Goal: Task Accomplishment & Management: Manage account settings

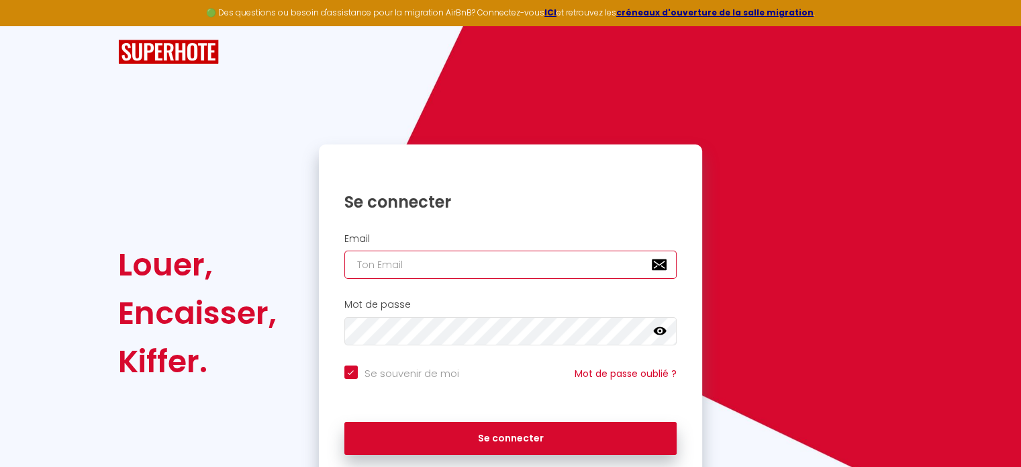
click at [422, 262] on input "email" at bounding box center [510, 264] width 333 height 28
type input "a"
checkbox input "true"
type input "al"
checkbox input "true"
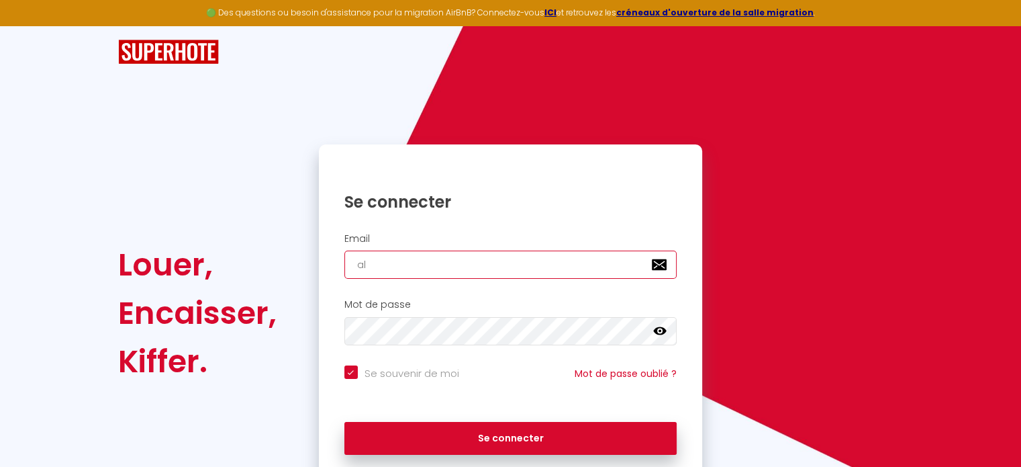
type input "ali"
checkbox input "true"
type input "alin"
checkbox input "true"
type input "[PERSON_NAME]"
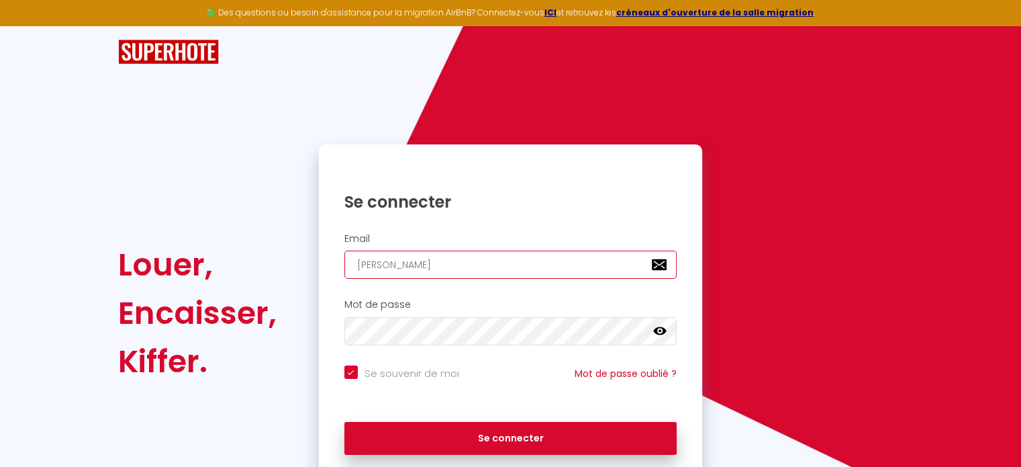
checkbox input "true"
type input "[PERSON_NAME]."
checkbox input "true"
type input "[PERSON_NAME].l"
checkbox input "true"
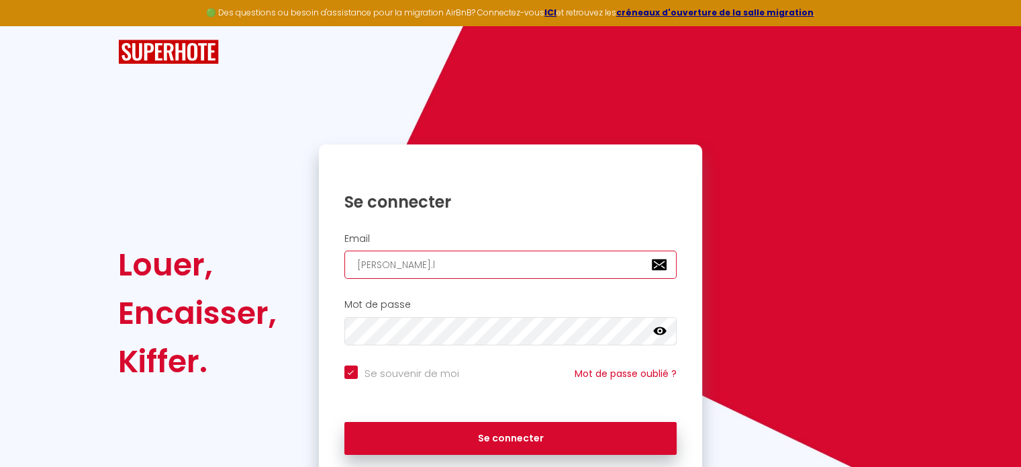
type input "[PERSON_NAME].le"
checkbox input "true"
type input "[PERSON_NAME].leb"
checkbox input "true"
type input "[PERSON_NAME].[PERSON_NAME]"
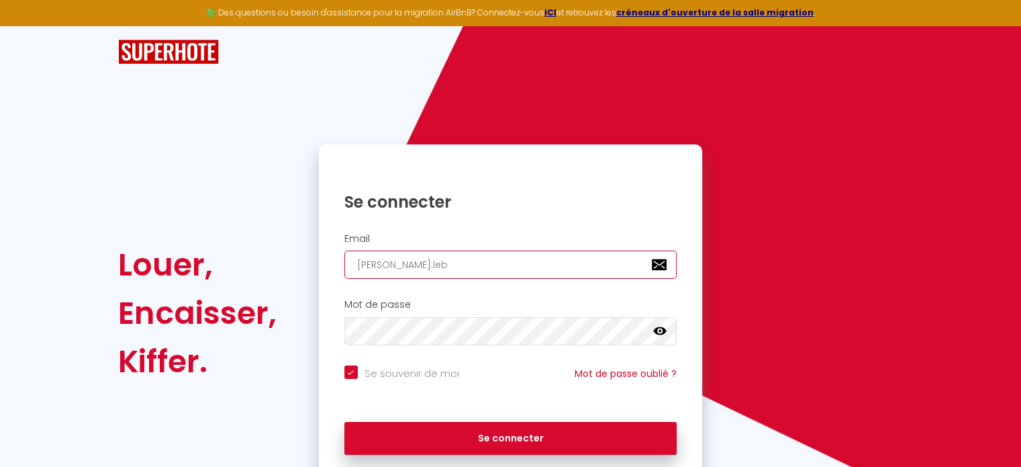
checkbox input "true"
type input "[PERSON_NAME].leboh"
checkbox input "true"
type input "[PERSON_NAME].lebohe"
checkbox input "true"
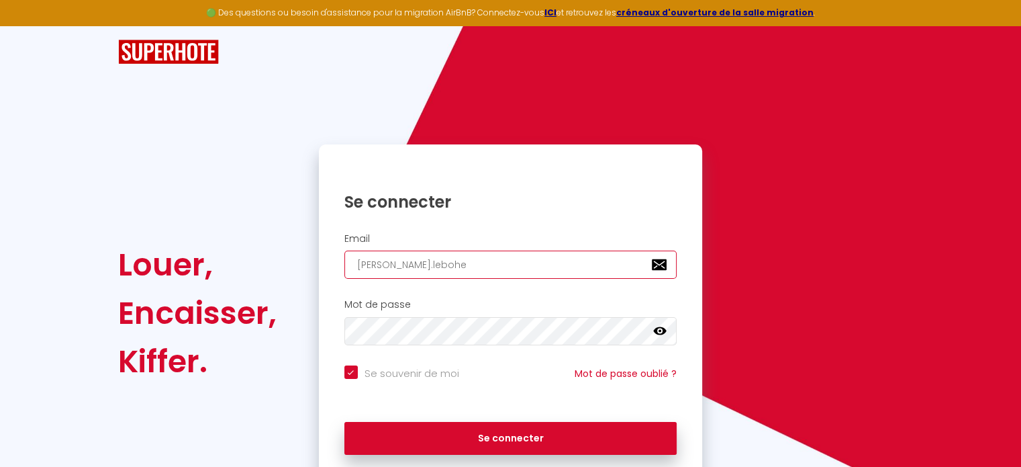
type input "[PERSON_NAME].lebohec"
checkbox input "true"
type input "[PERSON_NAME].lebohec@"
checkbox input "true"
type input "[PERSON_NAME].lebohec@c"
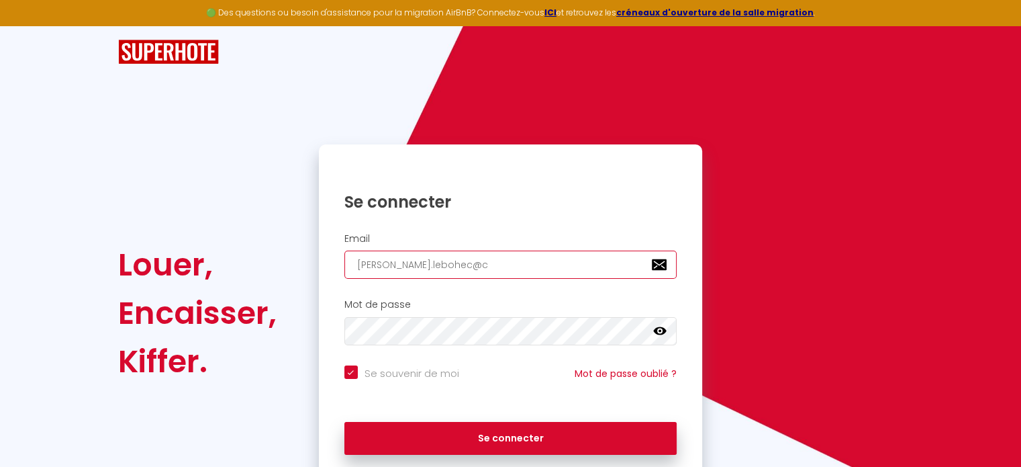
checkbox input "true"
type input "[PERSON_NAME].lebohec@ca"
checkbox input "true"
type input "[PERSON_NAME].lebohec@cab"
checkbox input "true"
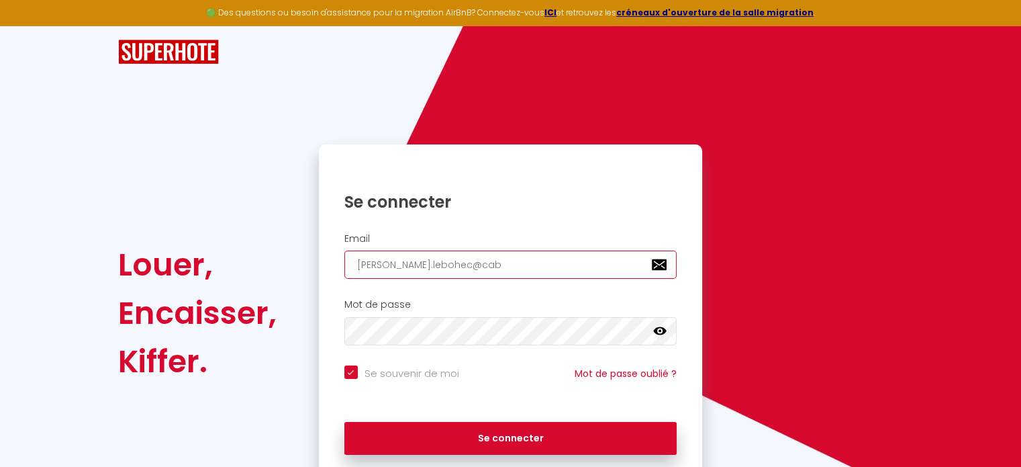
type input "[PERSON_NAME].lebohec@cabi"
checkbox input "true"
type input "[PERSON_NAME].lebohec@cabin"
checkbox input "true"
type input "[PERSON_NAME].lebohec@cabine"
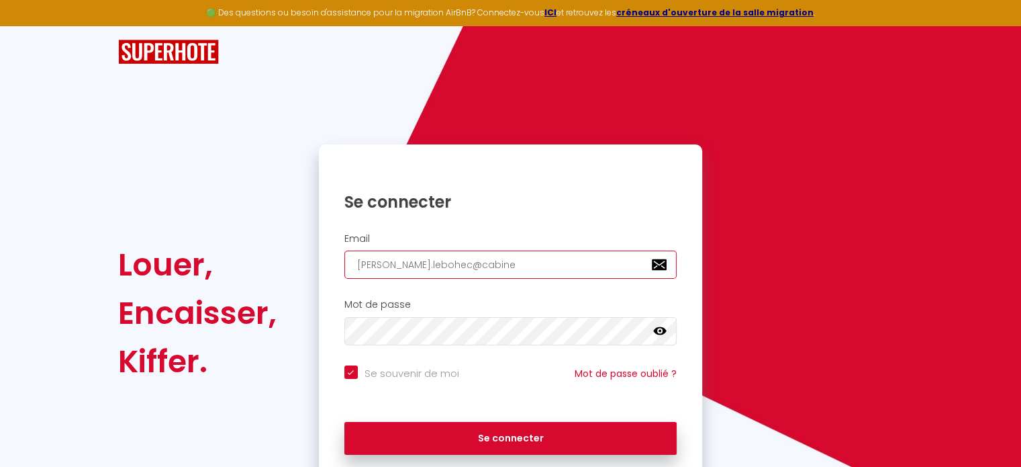
checkbox input "true"
type input "[PERSON_NAME].lebohec@cabinet"
checkbox input "true"
type input "[PERSON_NAME].lebohec@cabineta"
checkbox input "true"
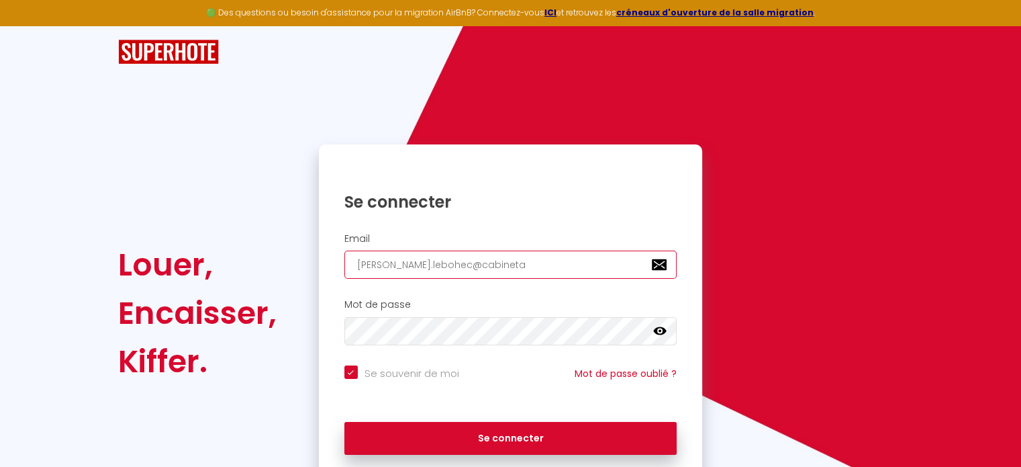
type input "[PERSON_NAME].lebohec@cabinetad"
checkbox input "true"
type input "[PERSON_NAME].lebohec@cabinetade"
checkbox input "true"
type input "[PERSON_NAME].lebohec@cabinetadeq"
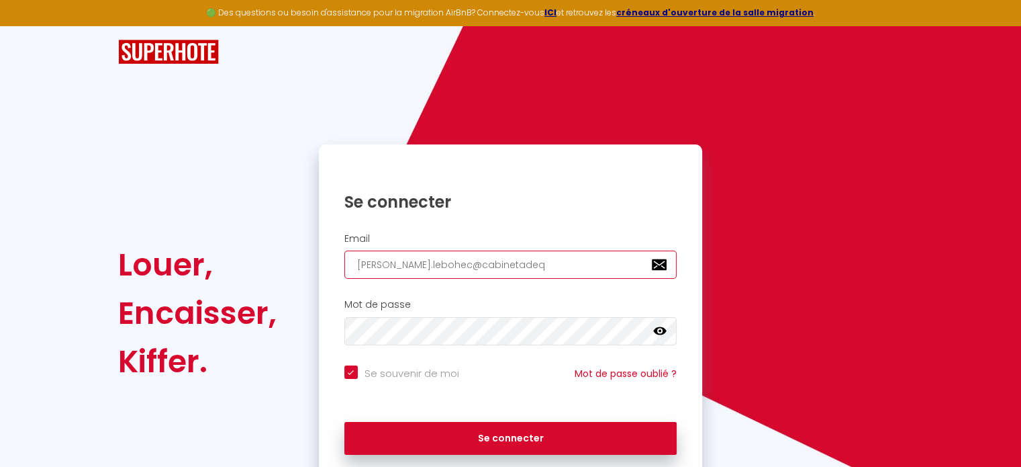
checkbox input "true"
type input "[PERSON_NAME].lebohec@cabinetadequ"
checkbox input "true"
type input "[PERSON_NAME].lebohec@cabinetadequa"
checkbox input "true"
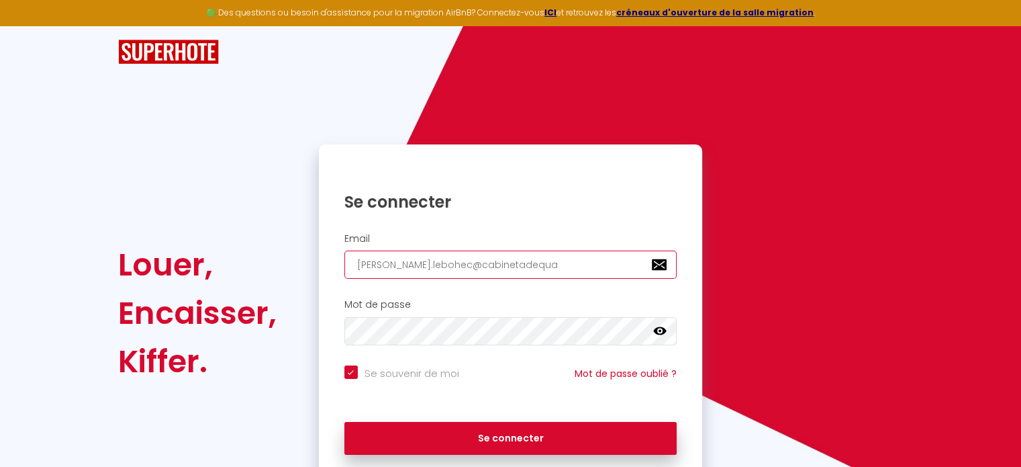
type input "[PERSON_NAME].lebohec@cabinetadequat"
checkbox input "true"
type input "[PERSON_NAME].lebohec@cabinetadequati"
checkbox input "true"
type input "[PERSON_NAME].lebohec@cabinetadequatio"
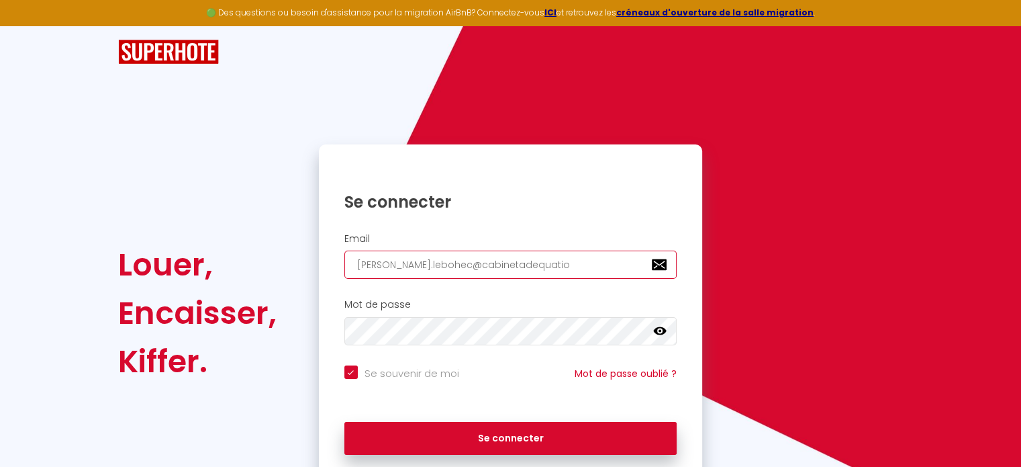
checkbox input "true"
type input "[PERSON_NAME].lebohec@cabinetadequation"
checkbox input "true"
type input "[PERSON_NAME].lebohec@cabinetadequation."
checkbox input "true"
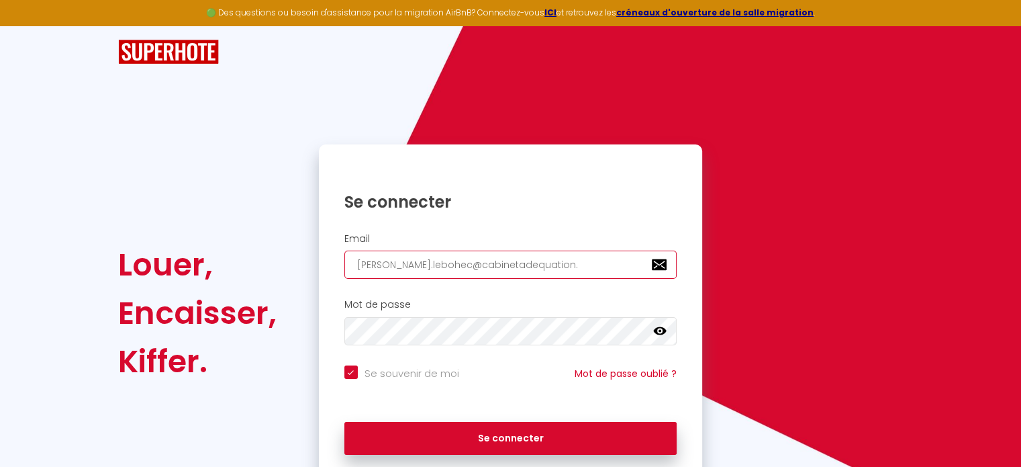
type input "[PERSON_NAME].lebohec@cabinetadequation.c"
checkbox input "true"
type input "[PERSON_NAME][EMAIL_ADDRESS][DOMAIN_NAME]"
checkbox input "true"
type input "[PERSON_NAME][EMAIL_ADDRESS][DOMAIN_NAME]"
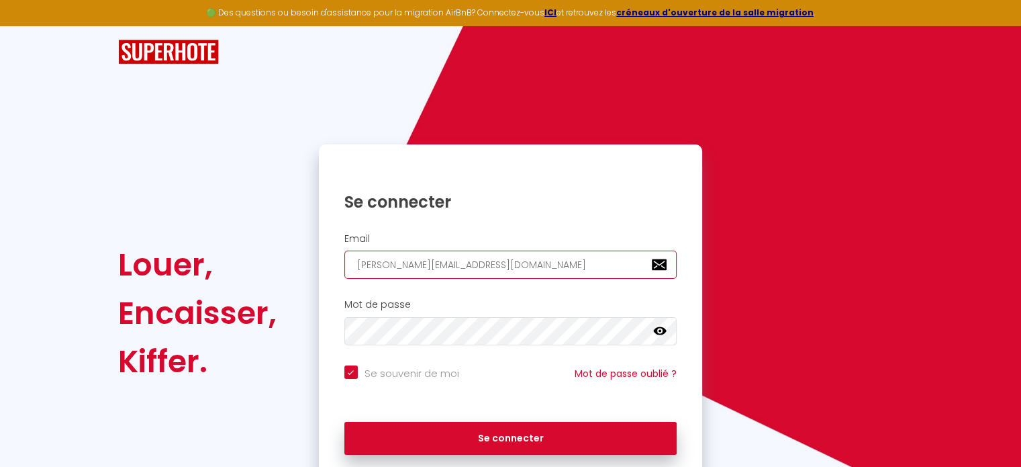
checkbox input "true"
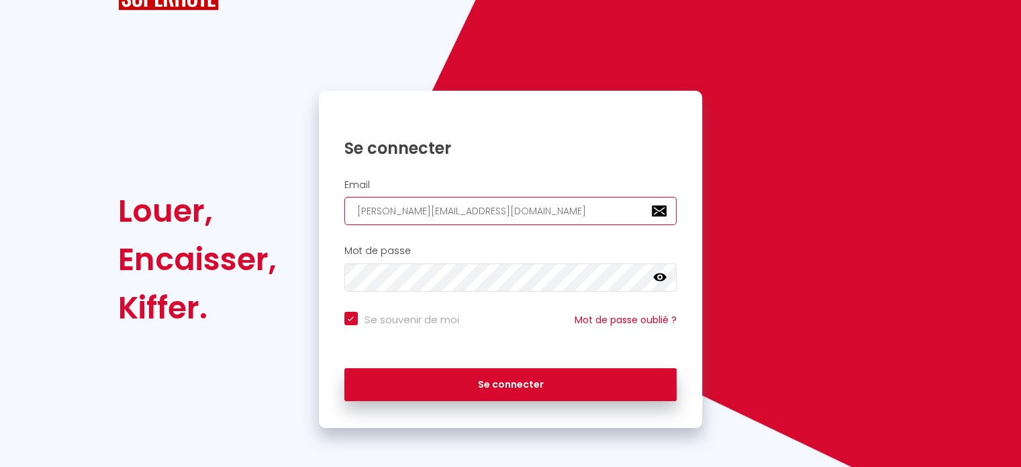
scroll to position [54, 0]
type input "[PERSON_NAME][EMAIL_ADDRESS][DOMAIN_NAME]"
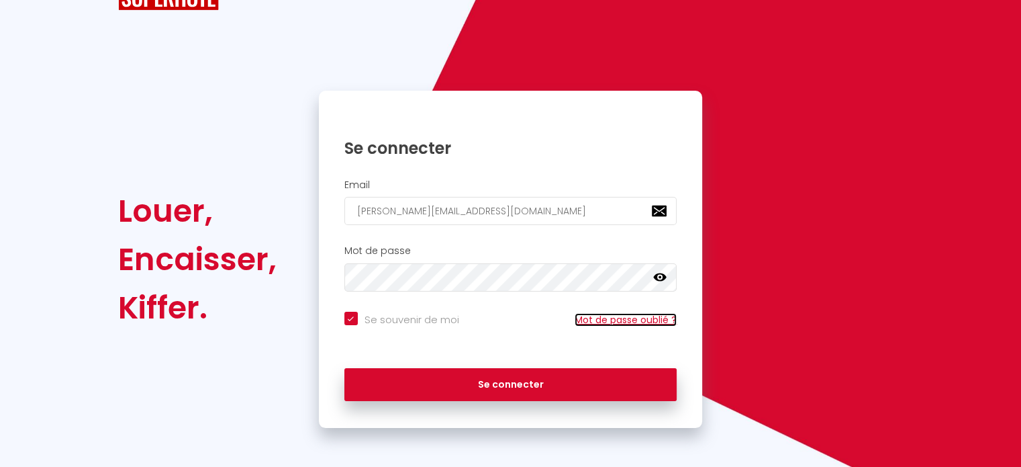
click at [591, 322] on link "Mot de passe oublié ?" at bounding box center [626, 319] width 102 height 13
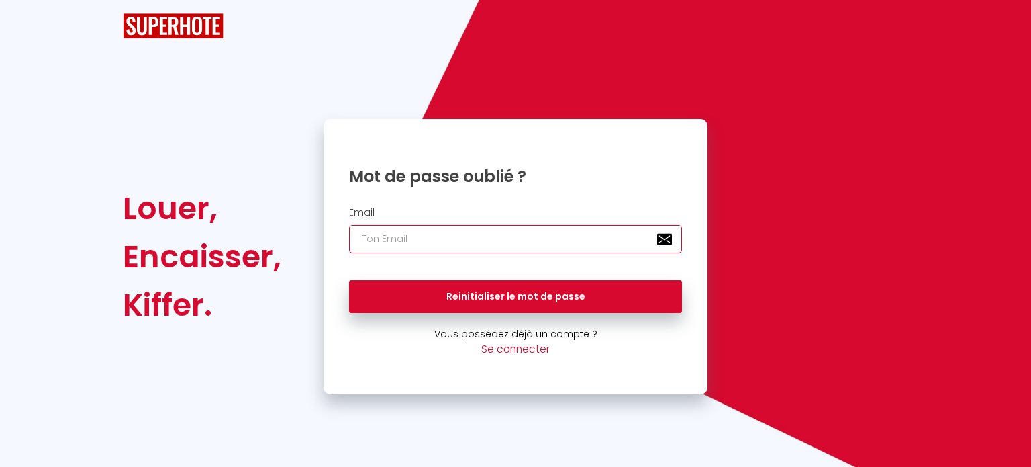
click at [361, 229] on input "email" at bounding box center [515, 239] width 333 height 28
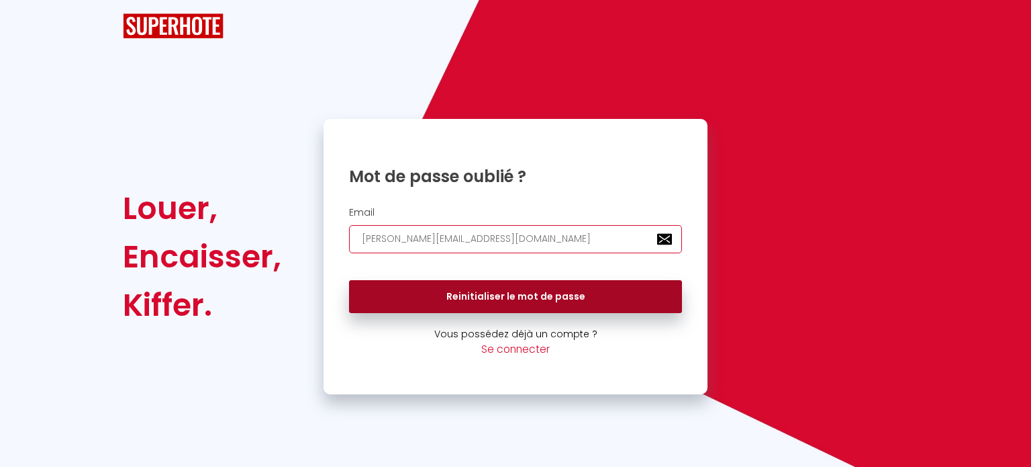
type input "[PERSON_NAME][EMAIL_ADDRESS][DOMAIN_NAME]"
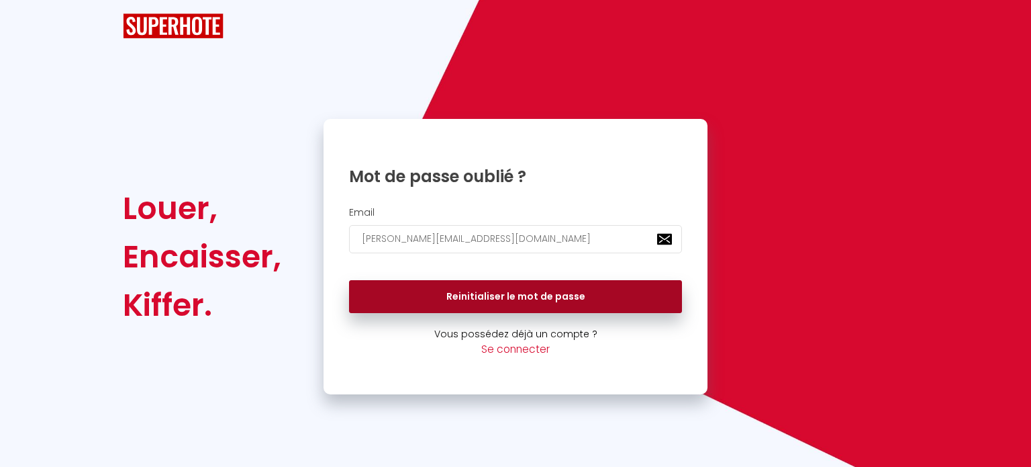
click at [508, 297] on button "Reinitialiser le mot de passe" at bounding box center [515, 297] width 333 height 34
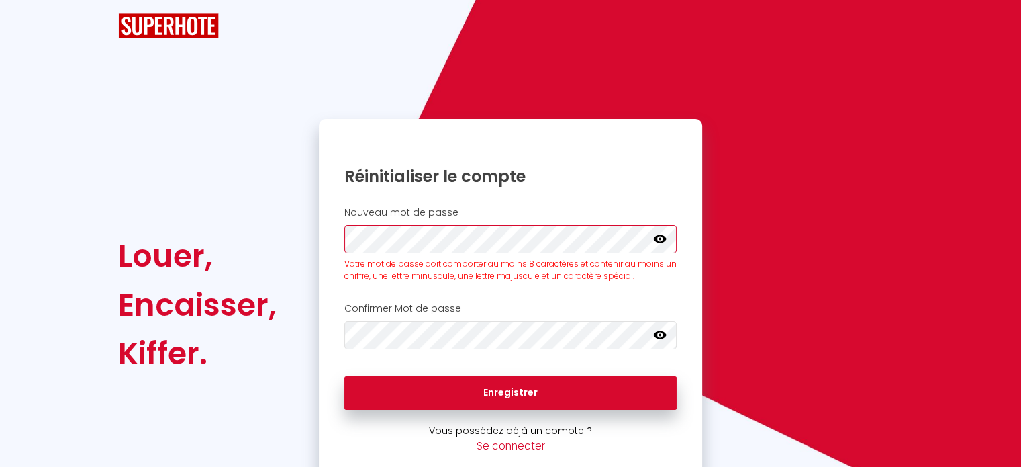
click at [305, 215] on div "Louer, Encaisser, Kiffer. Réinitialiser le compte Nouveau mot de passe Votre mo…" at bounding box center [510, 305] width 803 height 372
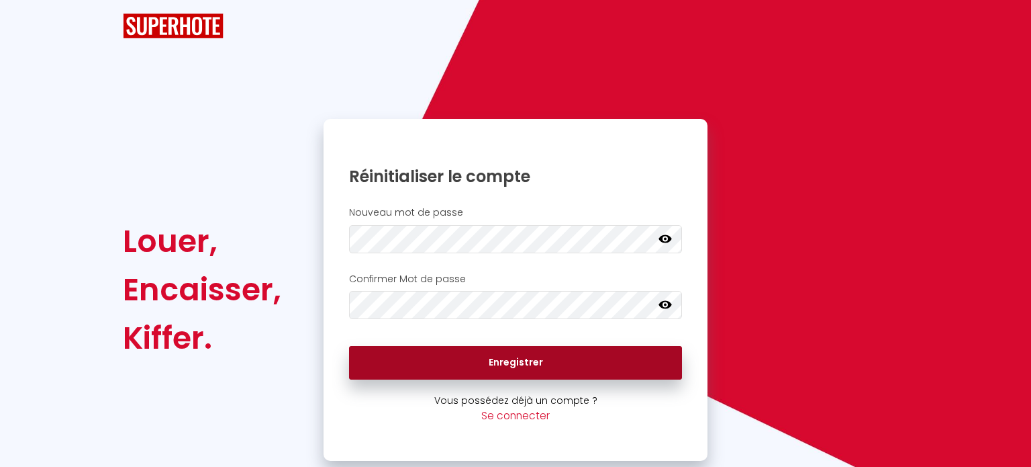
click at [497, 364] on button "Enregistrer" at bounding box center [515, 363] width 333 height 34
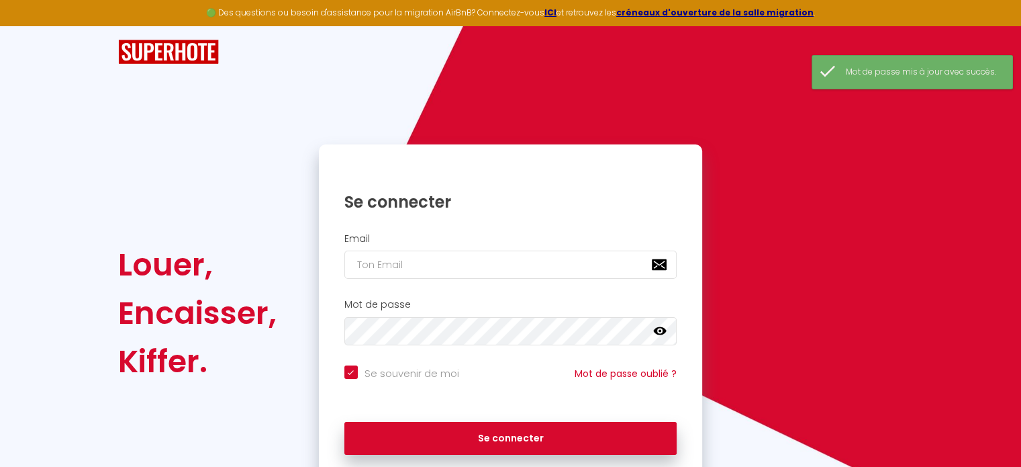
checkbox input "true"
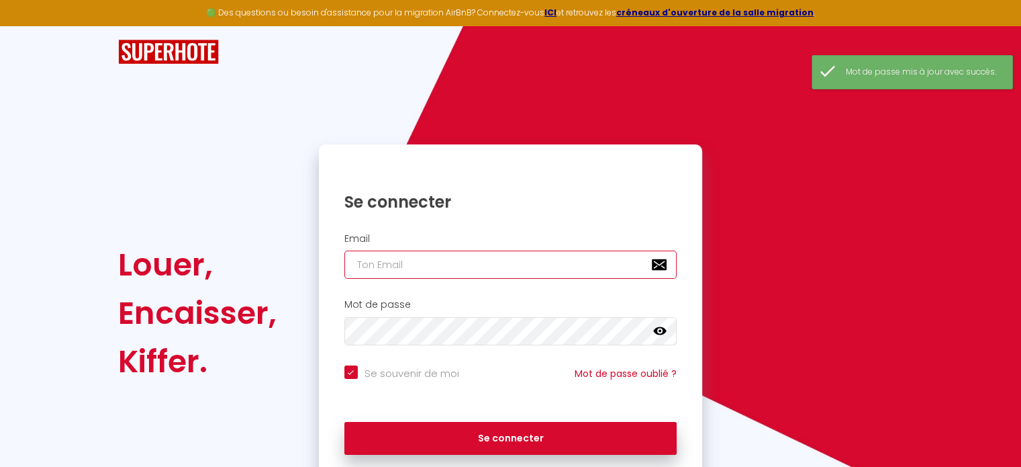
click at [470, 262] on input "email" at bounding box center [510, 264] width 333 height 28
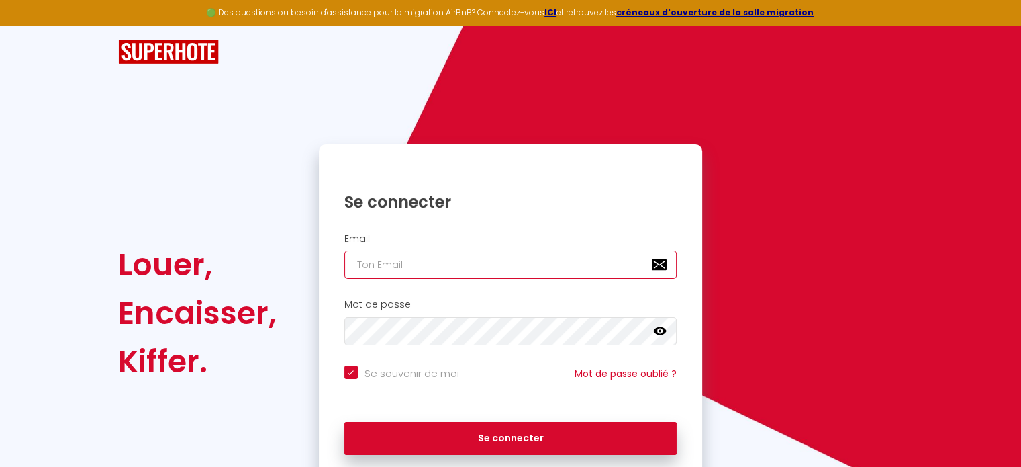
type input "a"
checkbox input "true"
type input "al"
checkbox input "true"
type input "ali"
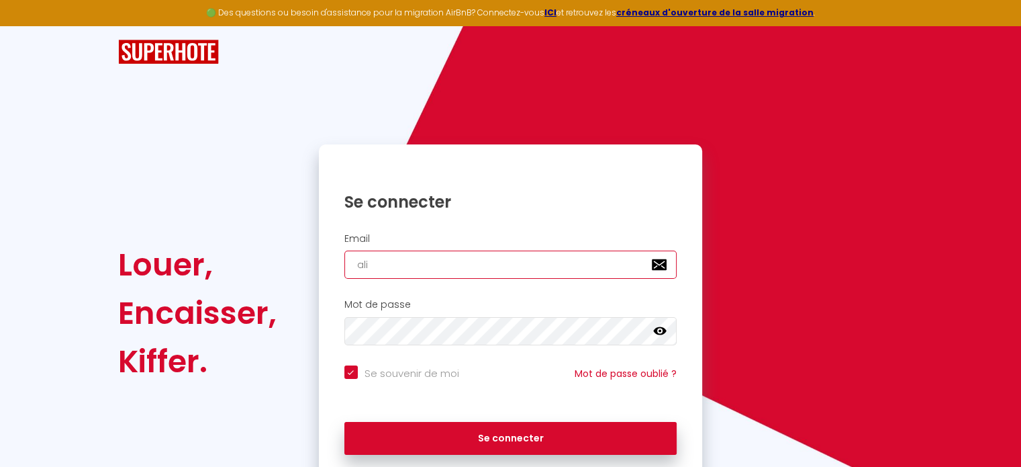
checkbox input "true"
type input "alin"
checkbox input "true"
type input "[PERSON_NAME]"
checkbox input "true"
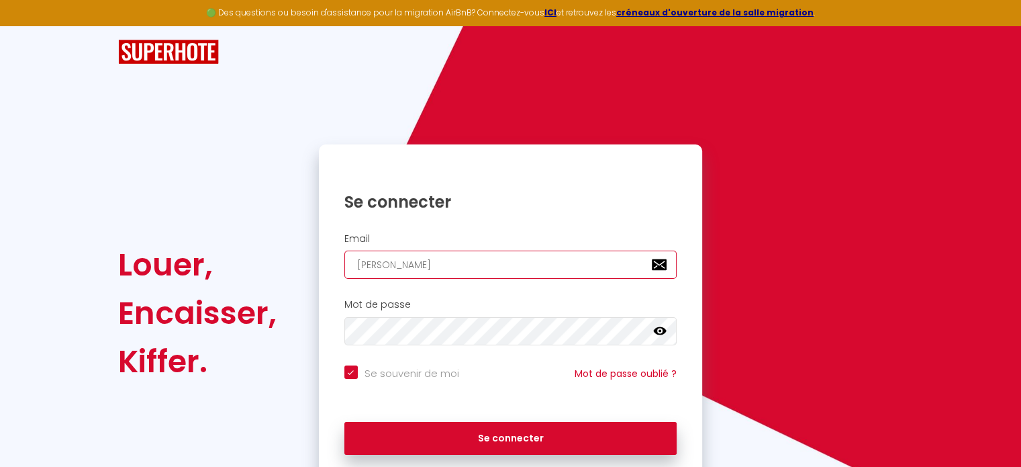
type input "[PERSON_NAME]."
checkbox input "true"
type input "[PERSON_NAME].l"
checkbox input "true"
type input "[PERSON_NAME].le"
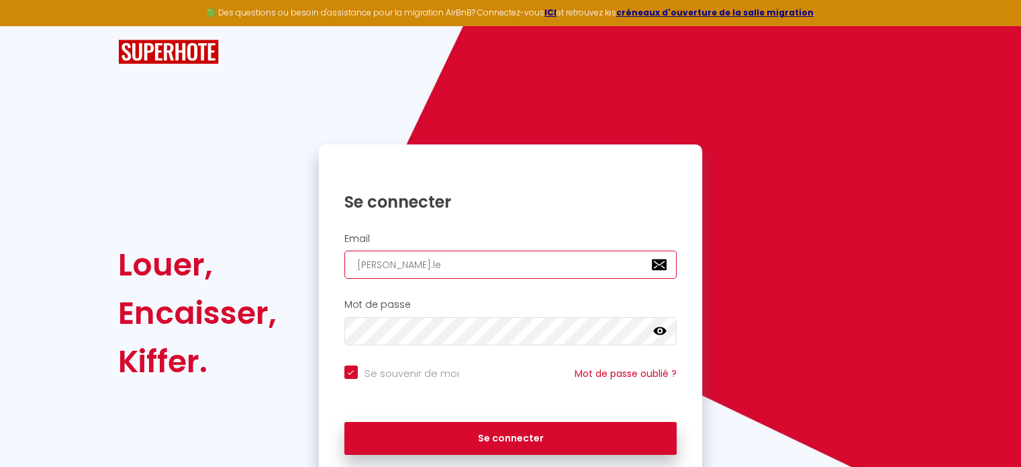
checkbox input "true"
type input "[PERSON_NAME].leb"
checkbox input "true"
type input "[PERSON_NAME].lebo"
checkbox input "true"
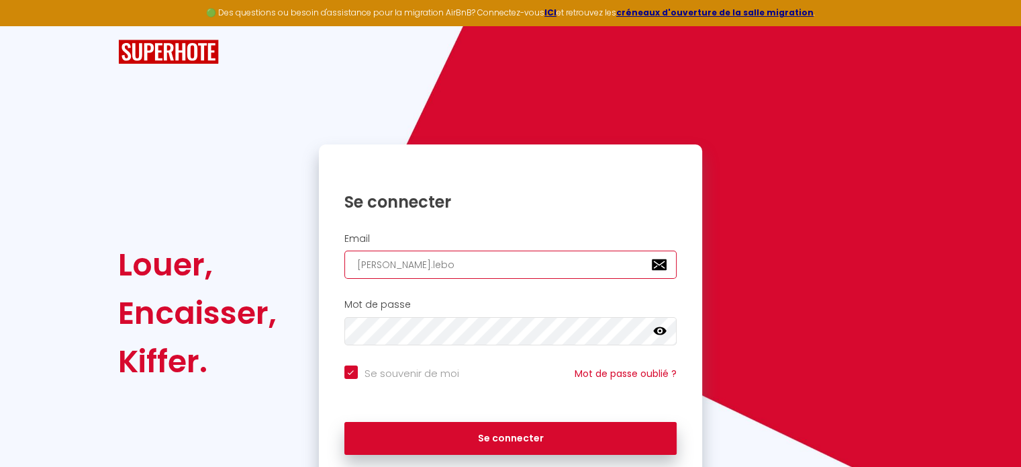
type input "[PERSON_NAME].leboh"
checkbox input "true"
type input "[PERSON_NAME].lebohe"
checkbox input "true"
type input "[PERSON_NAME].lebohec"
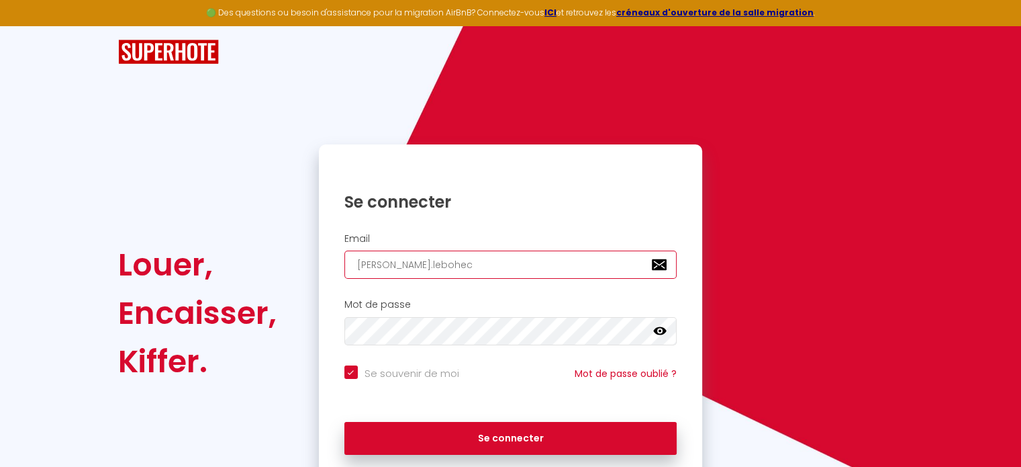
checkbox input "true"
type input "[PERSON_NAME].lebohec@"
checkbox input "true"
type input "[PERSON_NAME].lebohec@g"
checkbox input "true"
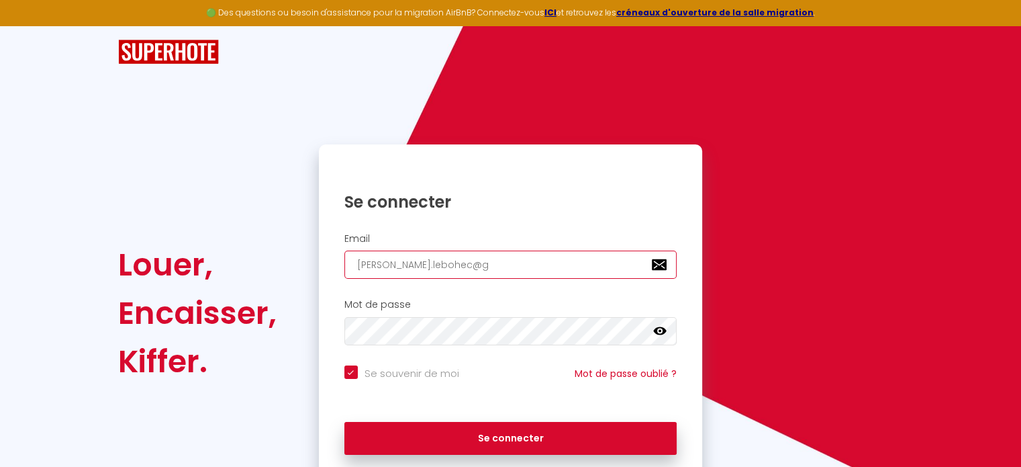
type input "[PERSON_NAME].lebohec@gm"
checkbox input "true"
type input "[PERSON_NAME].lebohec@gma"
checkbox input "true"
type input "[PERSON_NAME].lebohec@gmai"
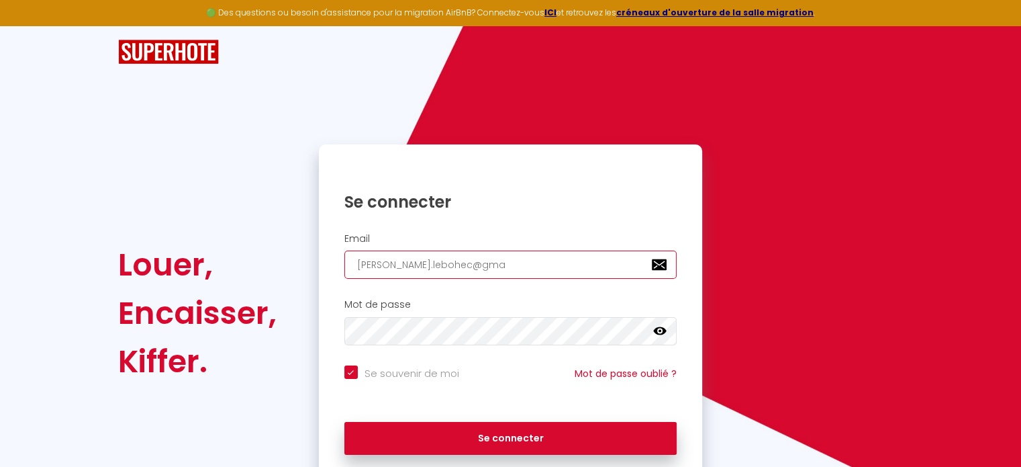
checkbox input "true"
type input "[PERSON_NAME][EMAIL_ADDRESS]"
checkbox input "true"
type input "[PERSON_NAME][EMAIL_ADDRESS]."
checkbox input "true"
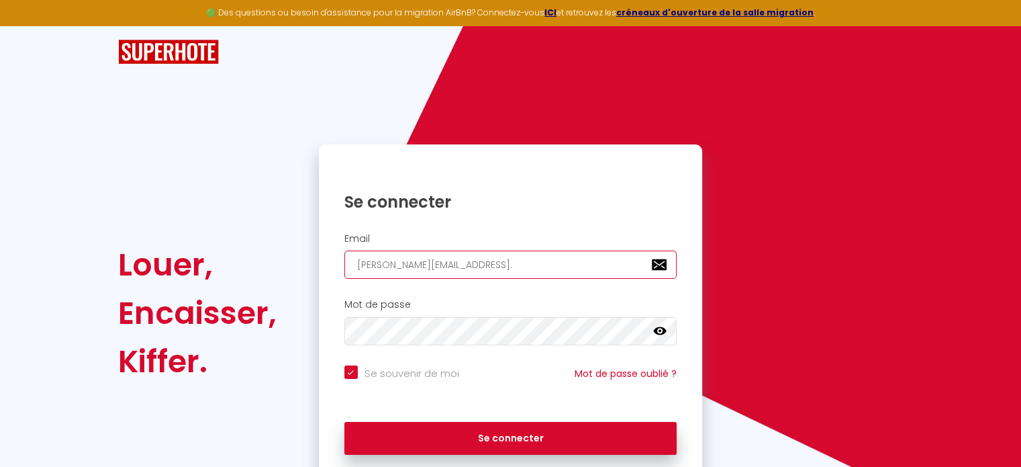
type input "[PERSON_NAME].lebohec@gmail.c"
checkbox input "true"
type input "[PERSON_NAME][EMAIL_ADDRESS][DOMAIN_NAME]"
checkbox input "true"
type input "[PERSON_NAME][EMAIL_ADDRESS][DOMAIN_NAME]"
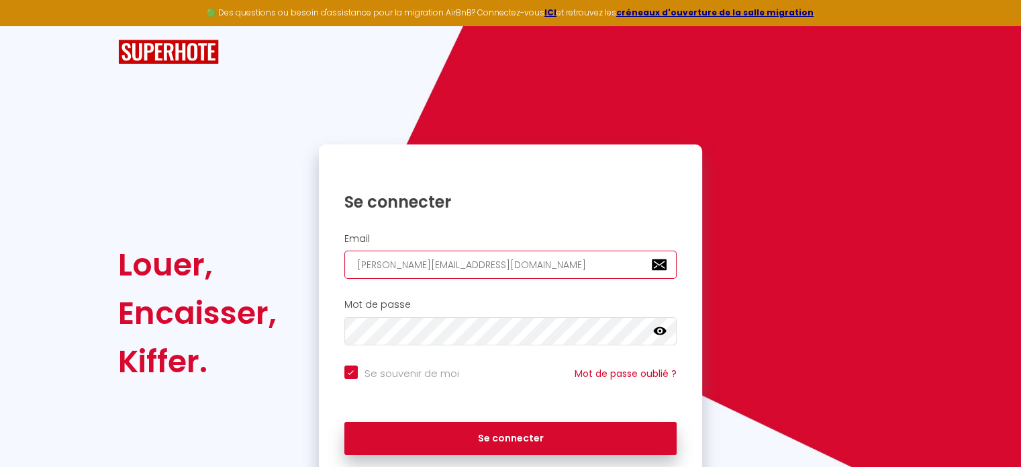
checkbox input "true"
type input "[PERSON_NAME][EMAIL_ADDRESS][DOMAIN_NAME]"
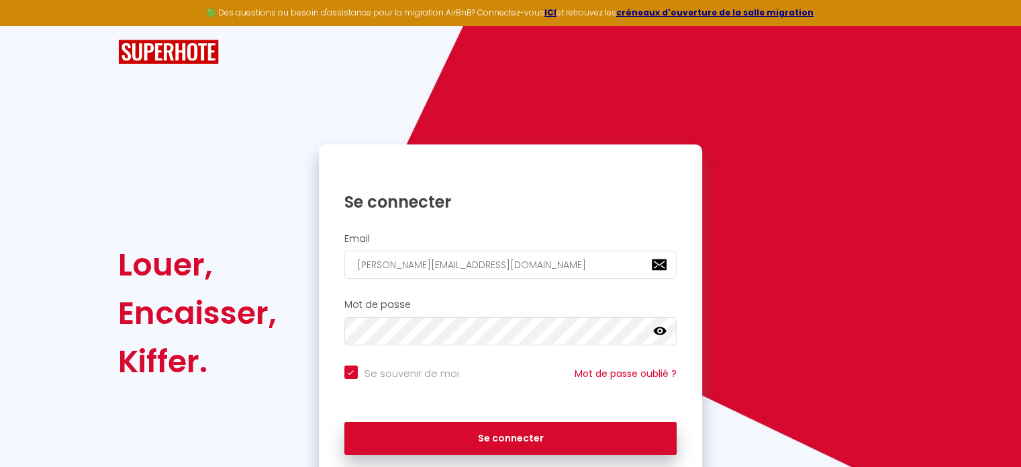
click at [661, 329] on icon at bounding box center [659, 330] width 13 height 13
click at [661, 329] on icon at bounding box center [659, 331] width 13 height 11
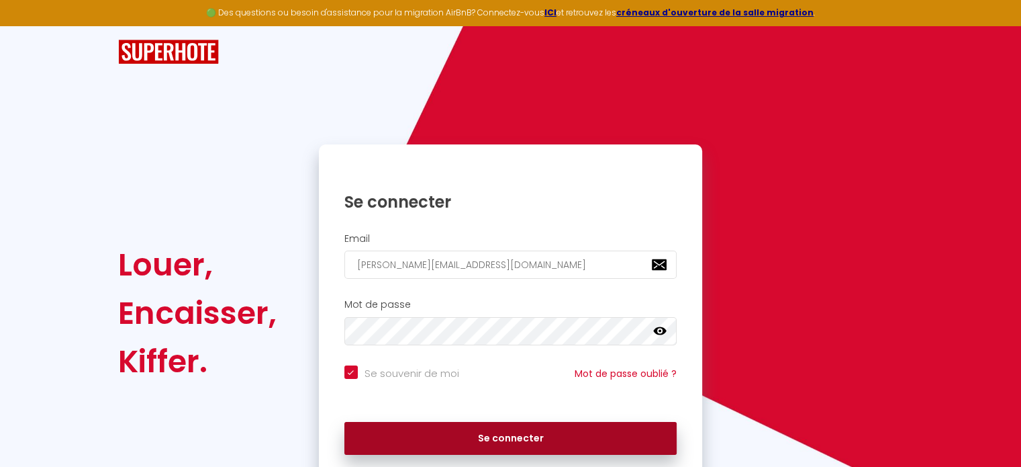
click at [486, 429] on button "Se connecter" at bounding box center [510, 439] width 333 height 34
checkbox input "true"
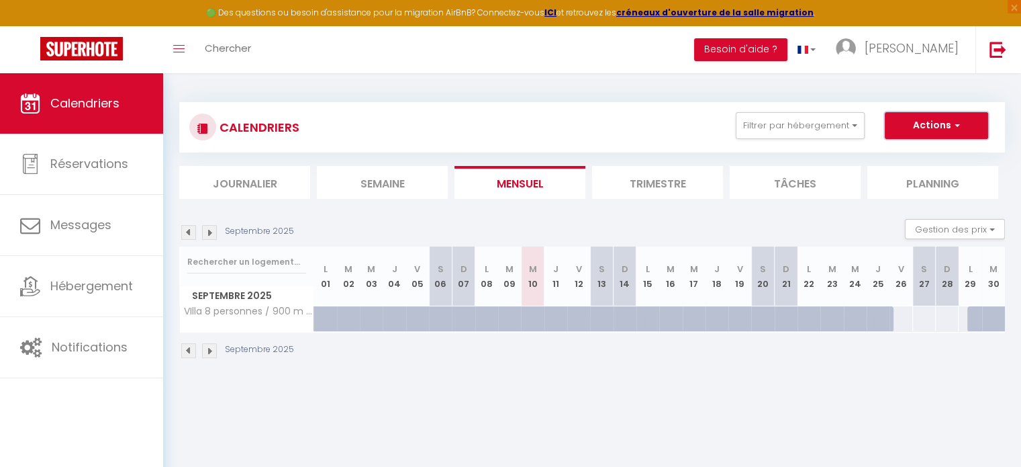
click at [922, 124] on button "Actions" at bounding box center [936, 125] width 103 height 27
click at [634, 383] on div "CALENDRIERS Filtrer par hébergement Tous VIlla 8 personnes / 900 m de la mer du…" at bounding box center [592, 230] width 858 height 315
click at [505, 190] on li "Mensuel" at bounding box center [519, 182] width 131 height 33
click at [899, 318] on div at bounding box center [900, 318] width 23 height 25
type input "Ven 26 Septembre 2025"
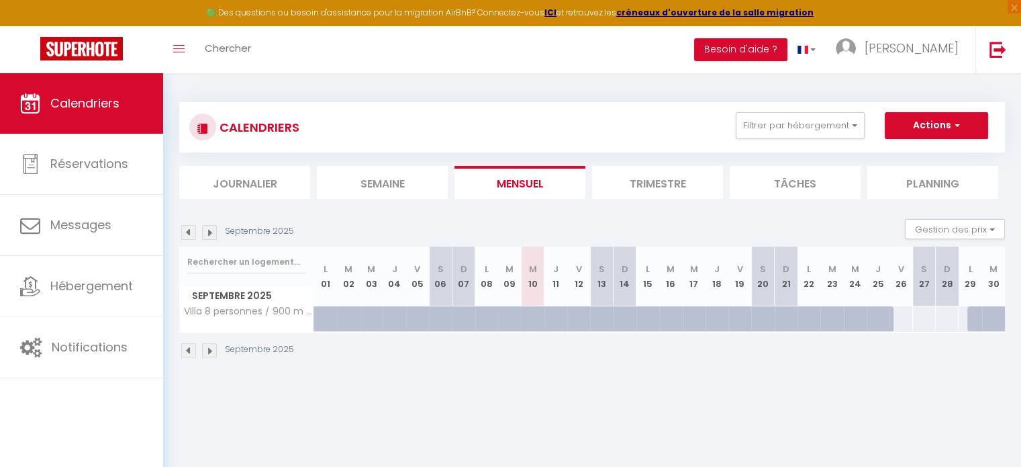
type input "Sam 27 Septembre 2025"
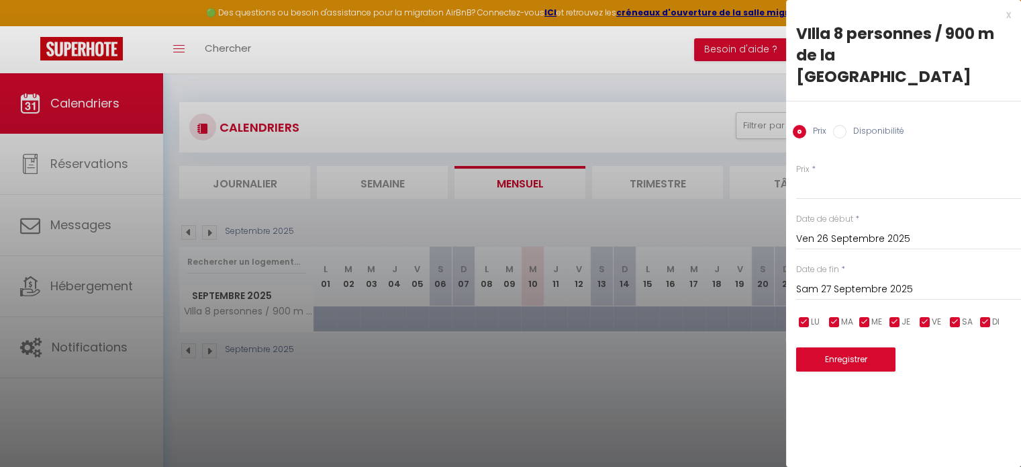
click at [838, 125] on input "Disponibilité" at bounding box center [839, 131] width 13 height 13
radio input "true"
radio input "false"
click at [838, 282] on input "Sam 27 Septembre 2025" at bounding box center [908, 290] width 225 height 17
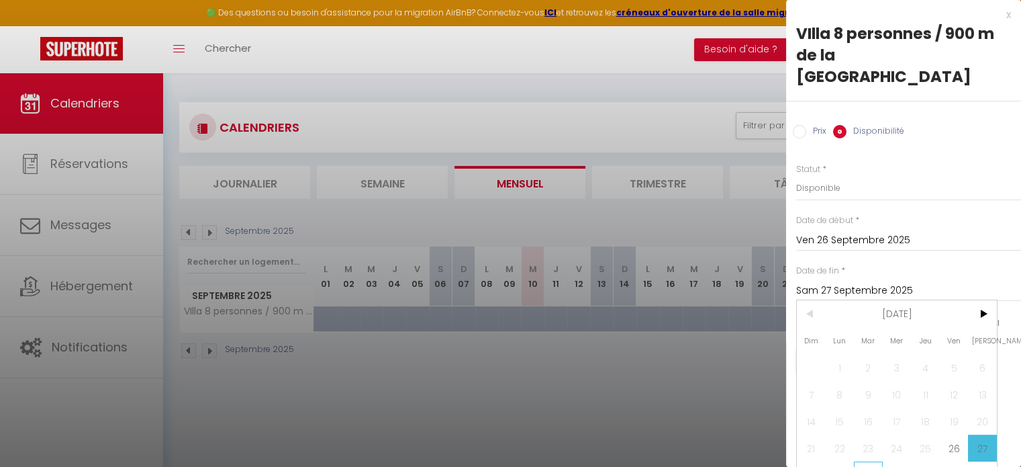
click at [864, 461] on span "30" at bounding box center [868, 474] width 29 height 27
type input "Mar 30 Septembre 2025"
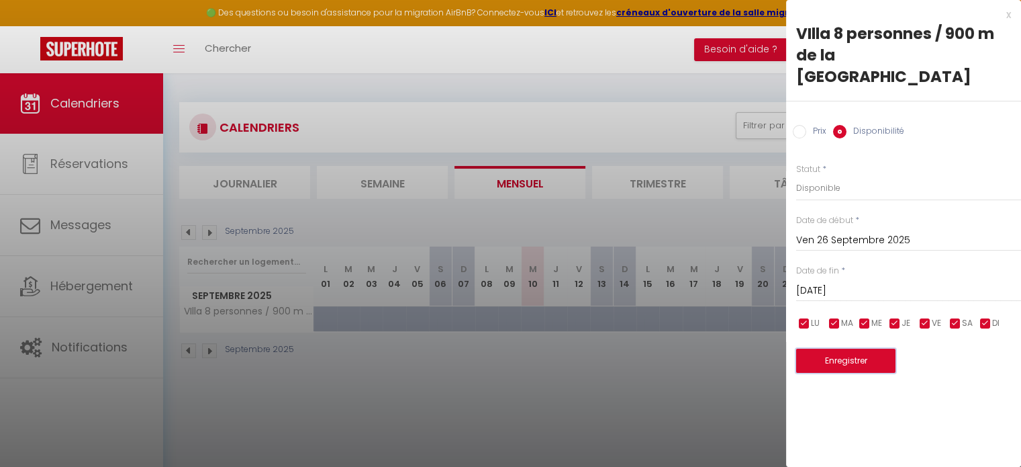
click at [822, 350] on button "Enregistrer" at bounding box center [845, 360] width 99 height 24
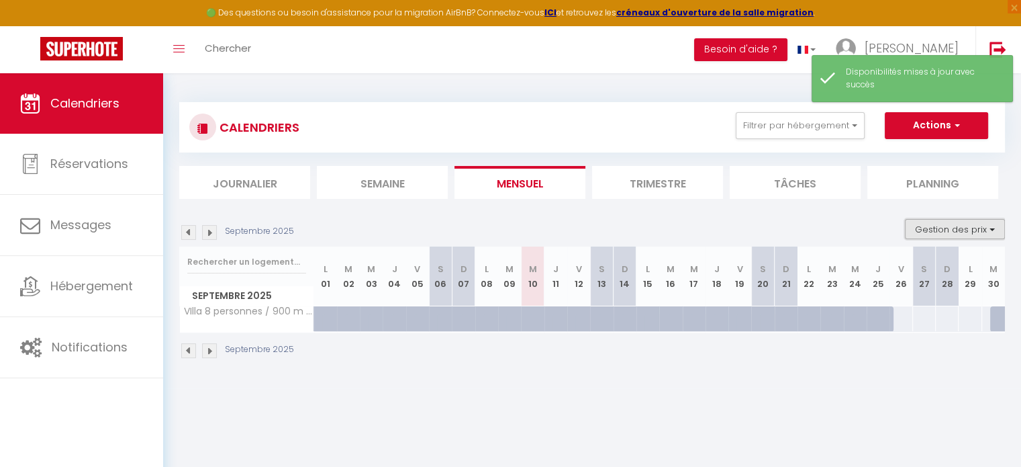
click at [956, 230] on button "Gestion des prix" at bounding box center [955, 229] width 100 height 20
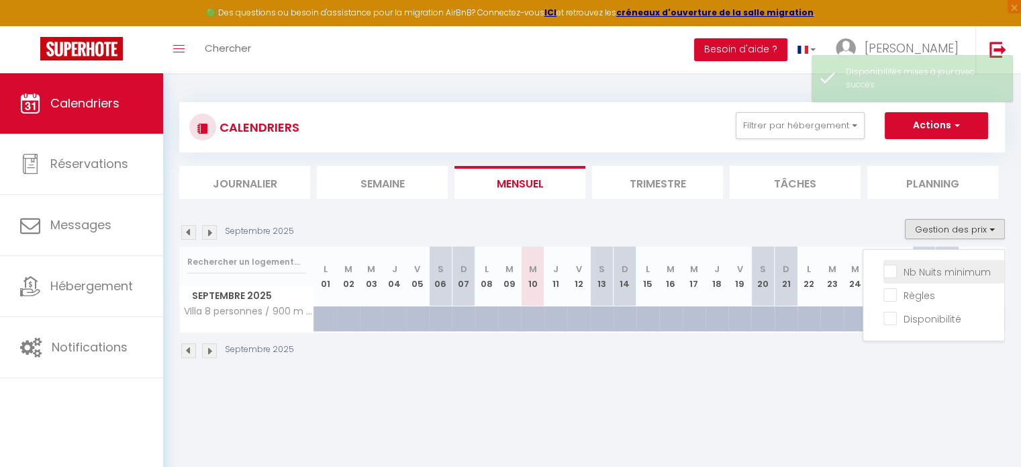
click at [897, 271] on input "Nb Nuits minimum" at bounding box center [943, 270] width 121 height 13
checkbox input "true"
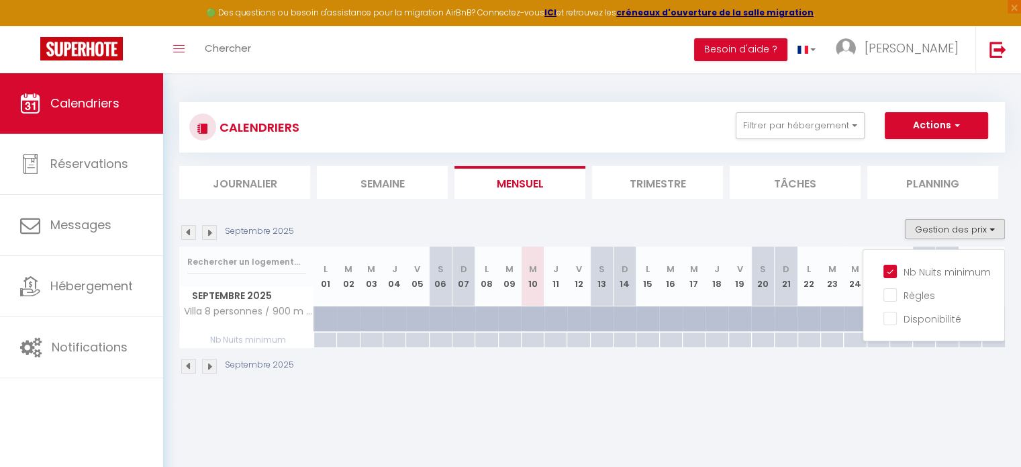
click at [676, 411] on body "🟢 Des questions ou besoin d'assistance pour la migration AirBnB? Connectez-vous…" at bounding box center [510, 306] width 1021 height 467
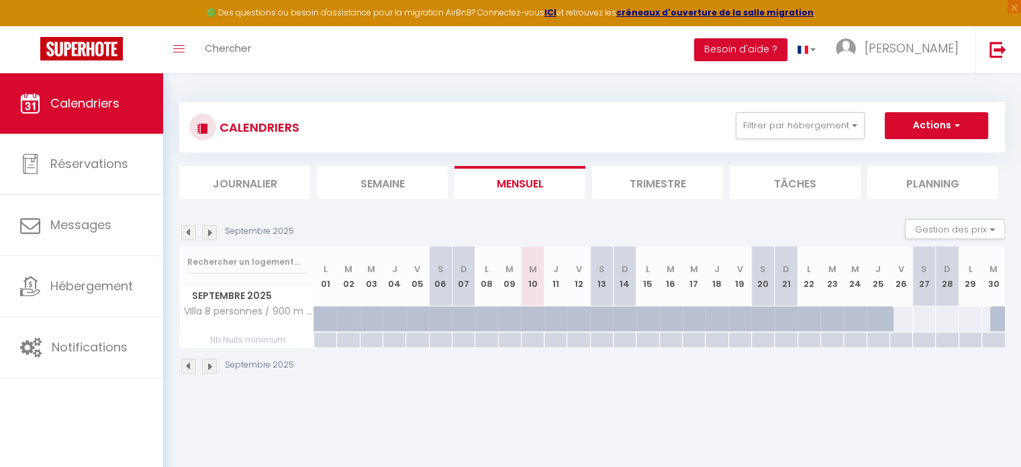
click at [899, 338] on div at bounding box center [900, 339] width 23 height 15
type input "Ven 26 Septembre 2025"
type input "Sam 27 Septembre 2025"
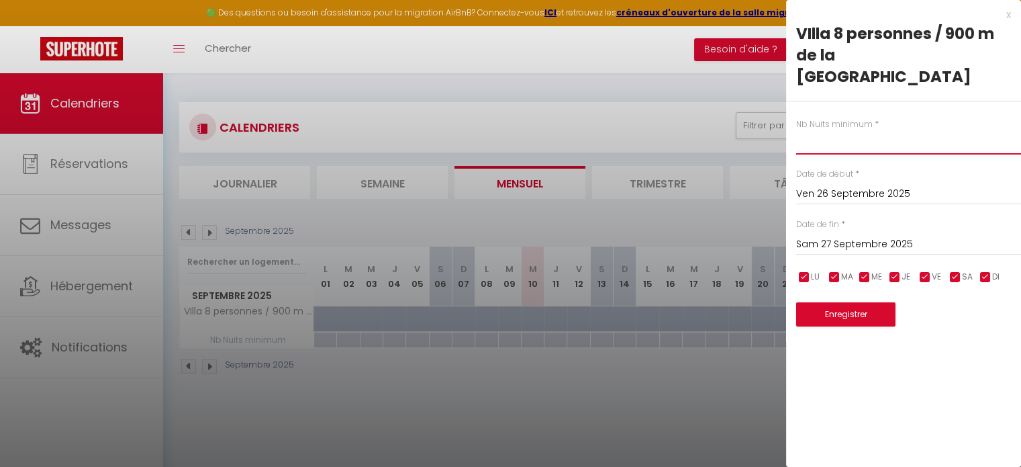
click at [838, 130] on input "text" at bounding box center [908, 142] width 225 height 24
type input "2"
click at [859, 302] on button "Enregistrer" at bounding box center [845, 314] width 99 height 24
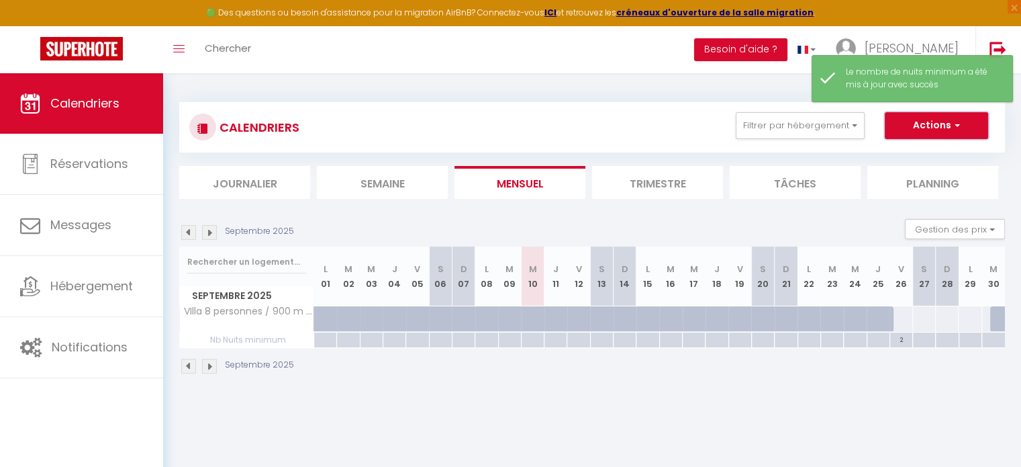
drag, startPoint x: 924, startPoint y: 338, endPoint x: 955, endPoint y: 130, distance: 209.7
click at [955, 130] on span "button" at bounding box center [955, 124] width 8 height 13
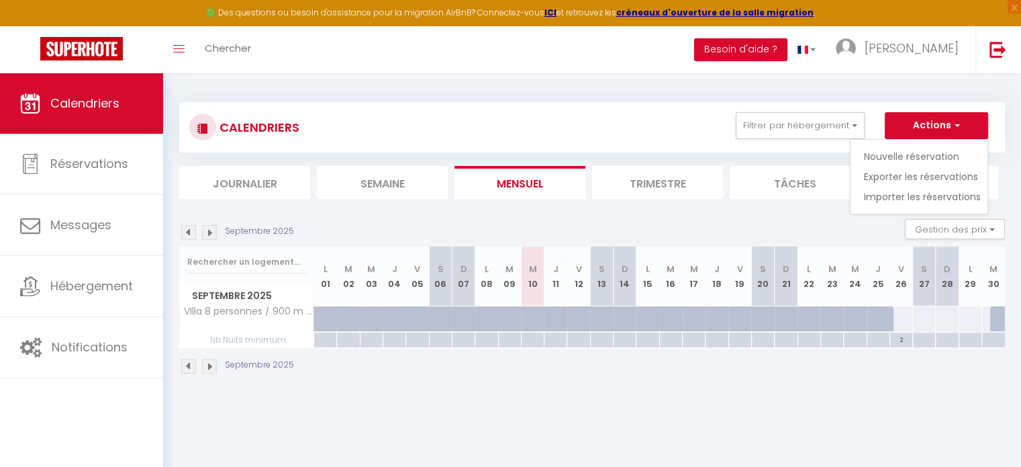
click at [897, 330] on div at bounding box center [900, 318] width 23 height 25
select select "1"
type input "Ven 26 Septembre 2025"
type input "Sam 27 Septembre 2025"
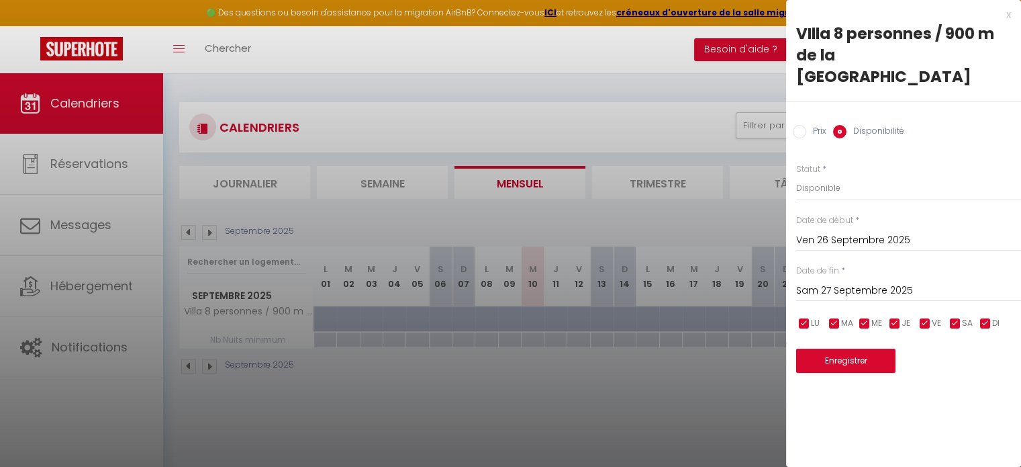
drag, startPoint x: 708, startPoint y: 386, endPoint x: 733, endPoint y: 381, distance: 25.4
click at [709, 386] on div at bounding box center [510, 233] width 1021 height 467
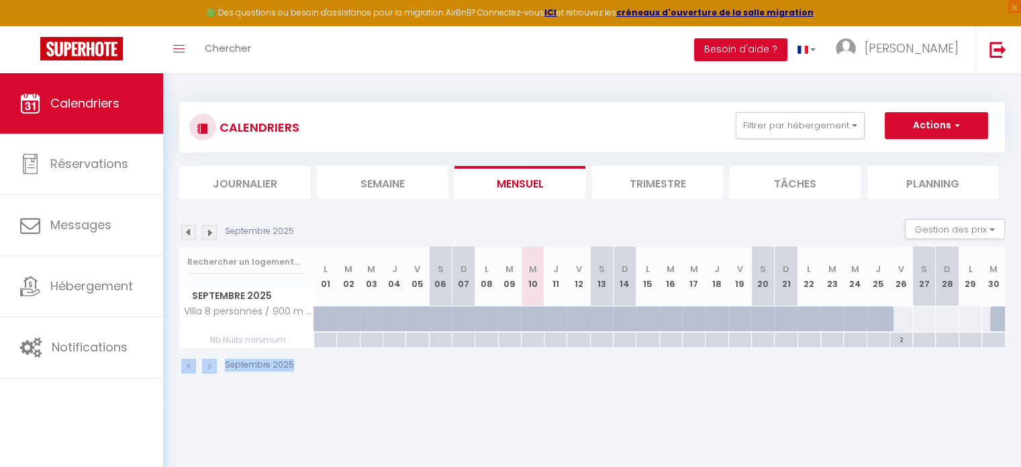
click at [924, 340] on div at bounding box center [923, 339] width 23 height 15
type input "Sam 27 Septembre 2025"
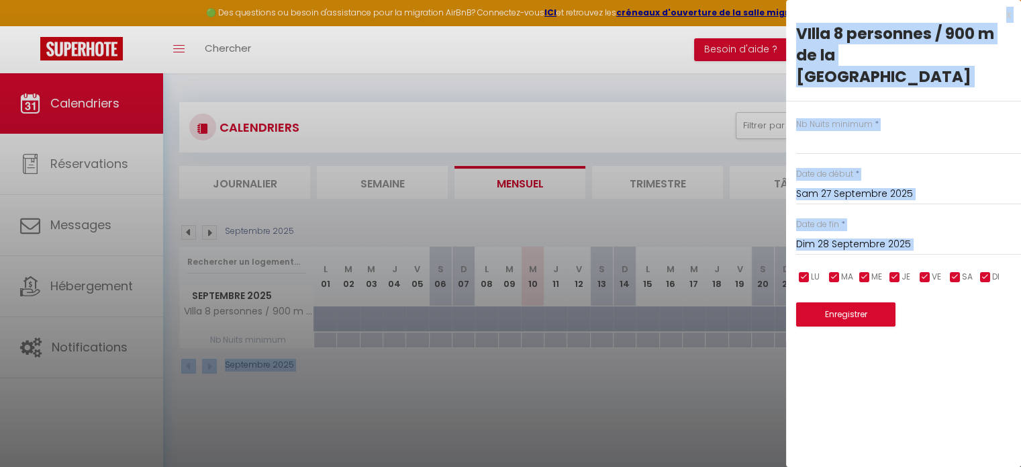
click at [845, 364] on div "x VIlla 8 personnes / 900 m de la mer du prieuré Nb Nuits minimum * Date de déb…" at bounding box center [903, 233] width 235 height 467
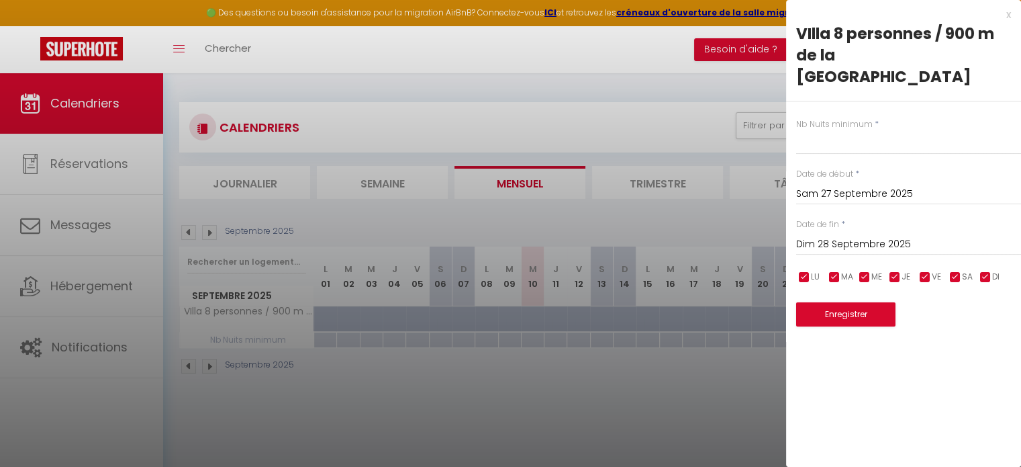
click at [846, 236] on input "Dim 28 Septembre 2025" at bounding box center [908, 244] width 225 height 17
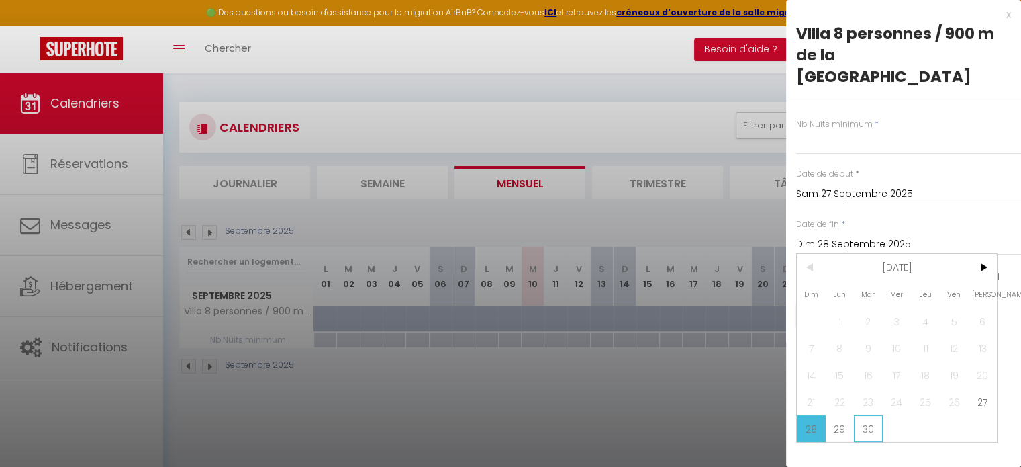
click at [865, 415] on span "30" at bounding box center [868, 428] width 29 height 27
type input "Mar 30 Septembre 2025"
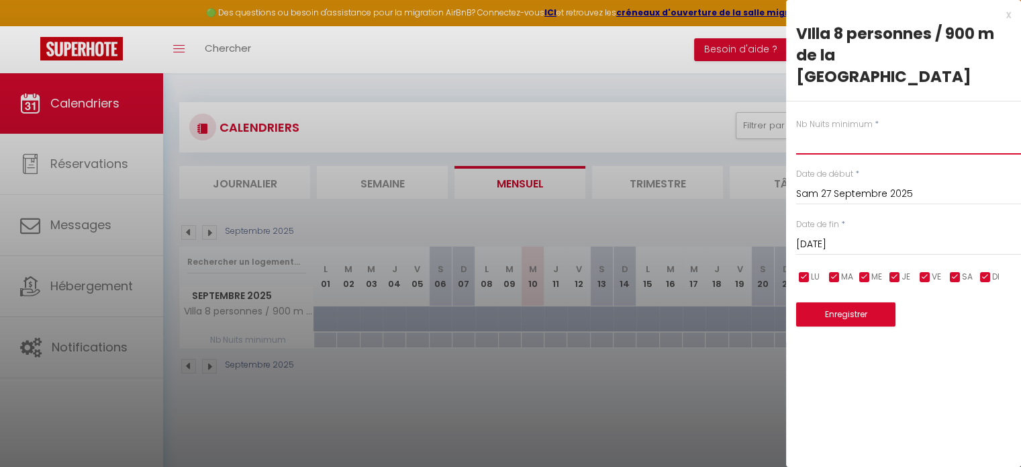
click at [818, 130] on input "text" at bounding box center [908, 142] width 225 height 24
type input "2"
click at [848, 302] on button "Enregistrer" at bounding box center [845, 314] width 99 height 24
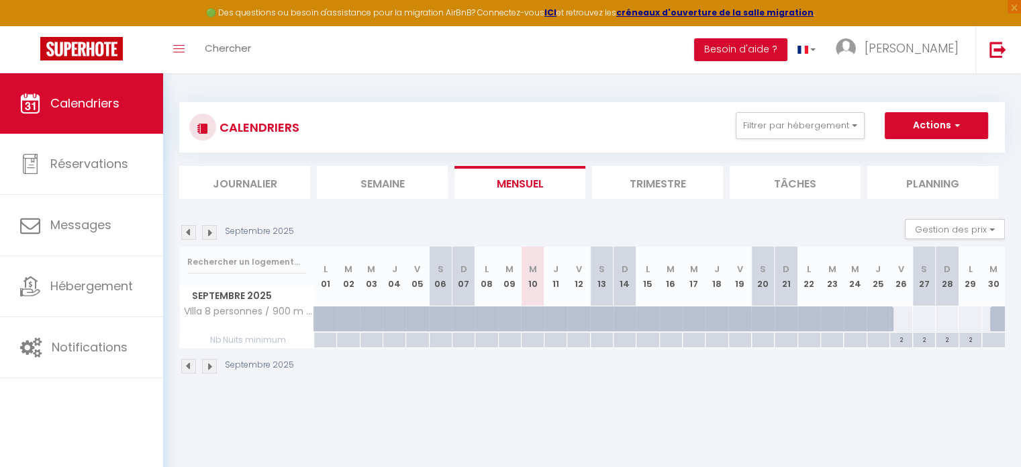
click at [208, 364] on img at bounding box center [209, 365] width 15 height 15
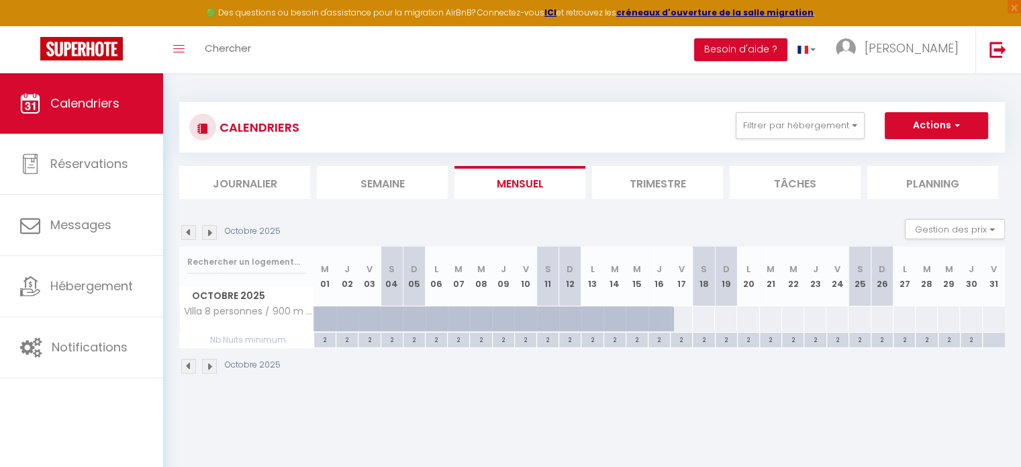
click at [189, 364] on img at bounding box center [188, 365] width 15 height 15
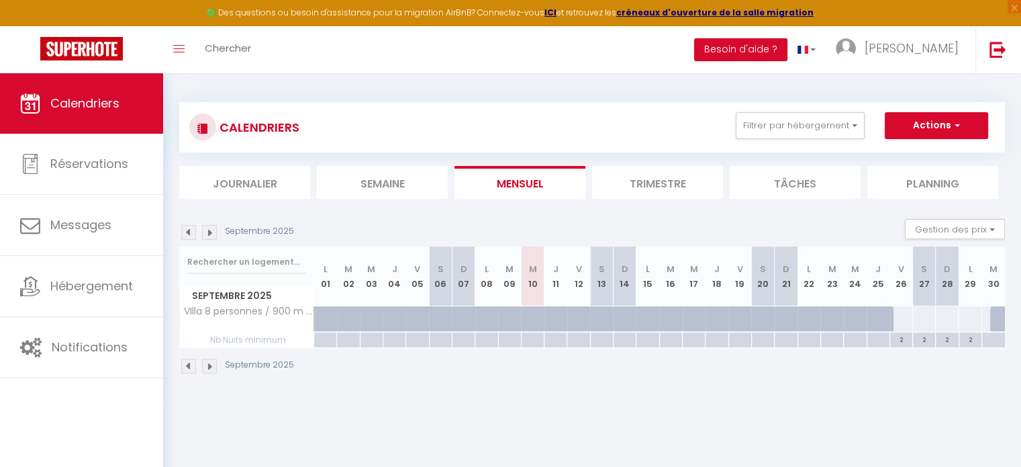
click at [212, 367] on img at bounding box center [209, 365] width 15 height 15
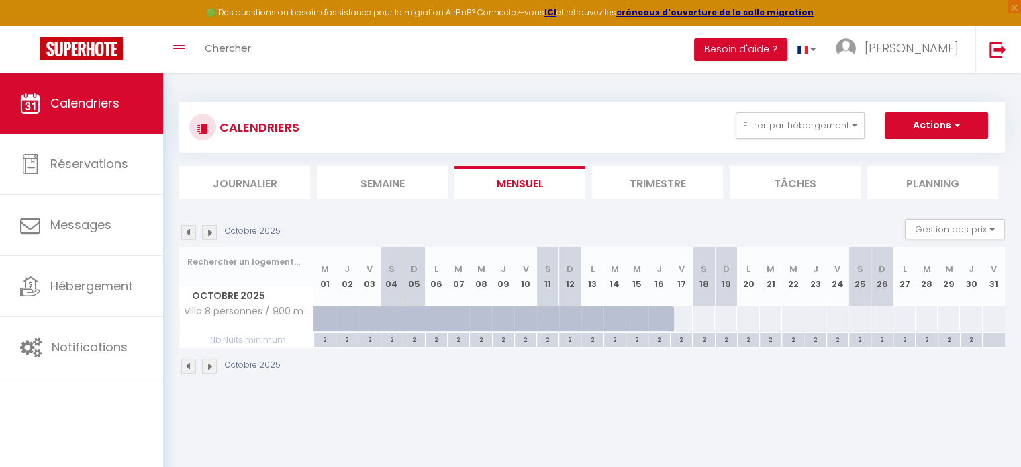
click at [212, 364] on img at bounding box center [209, 365] width 15 height 15
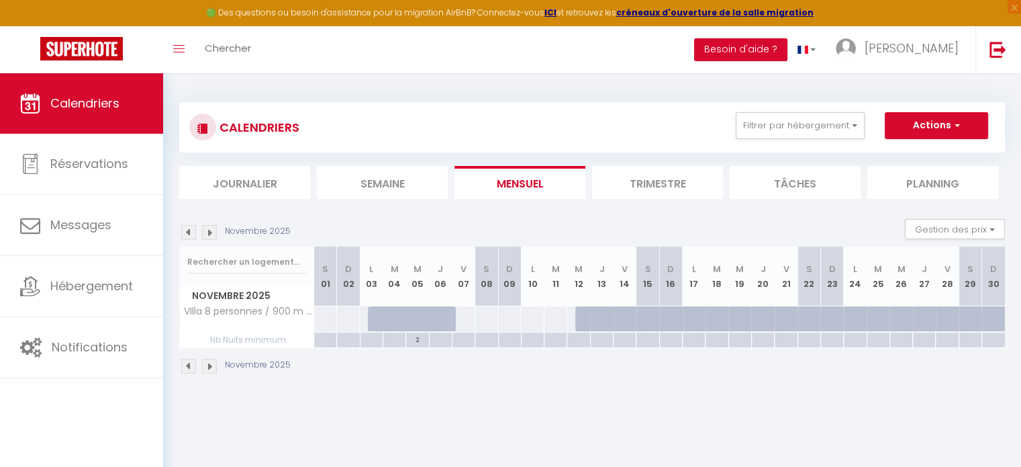
click at [191, 364] on img at bounding box center [188, 365] width 15 height 15
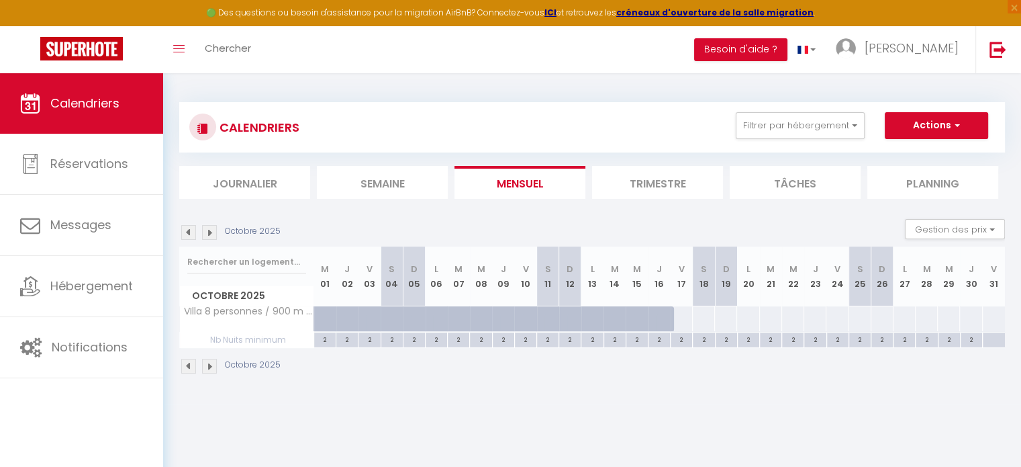
click at [209, 364] on img at bounding box center [209, 365] width 15 height 15
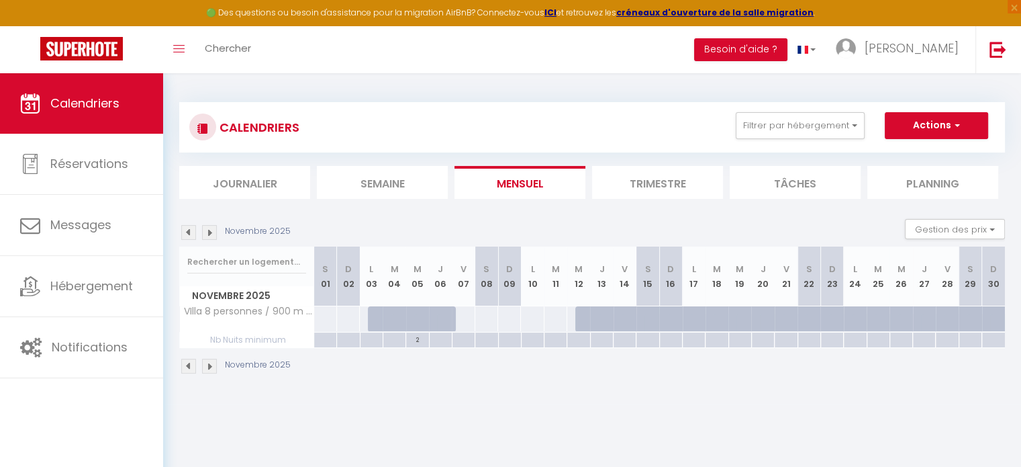
click at [215, 359] on img at bounding box center [209, 365] width 15 height 15
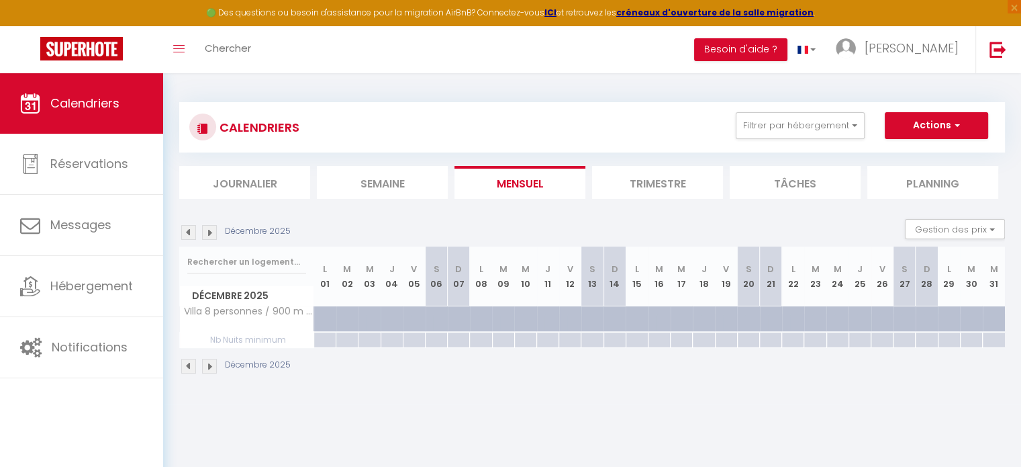
click at [186, 363] on img at bounding box center [188, 365] width 15 height 15
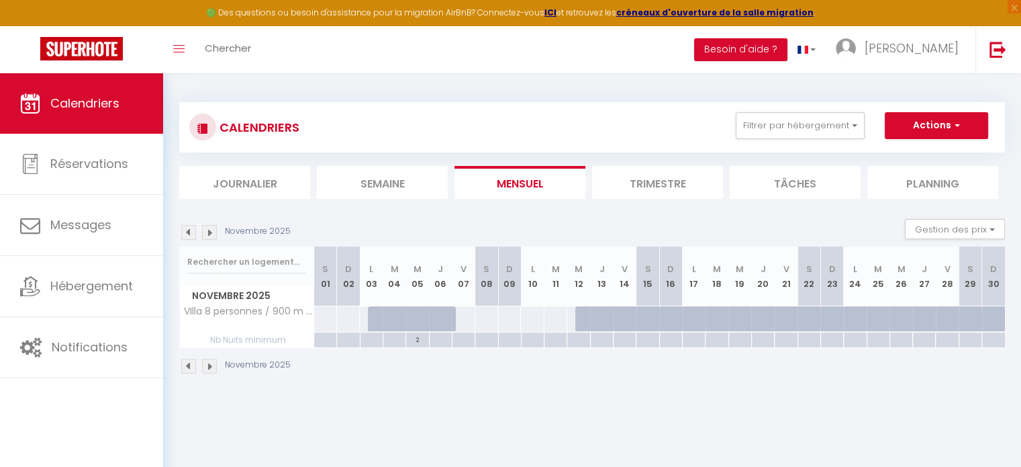
click at [212, 363] on img at bounding box center [209, 365] width 15 height 15
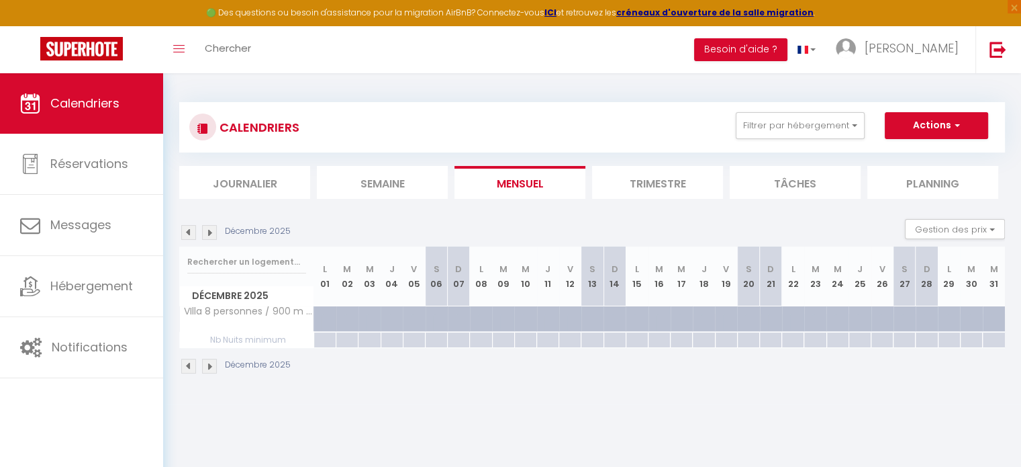
click at [214, 360] on img at bounding box center [209, 365] width 15 height 15
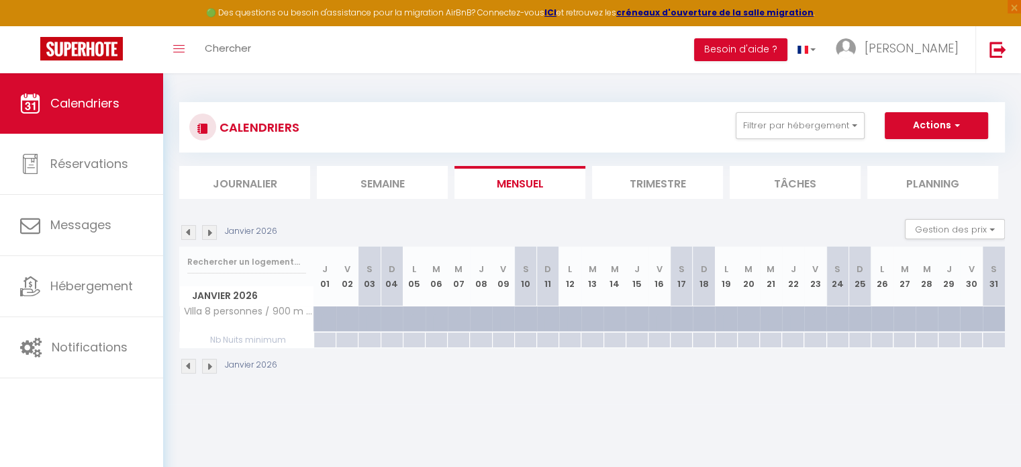
click at [192, 364] on img at bounding box center [188, 365] width 15 height 15
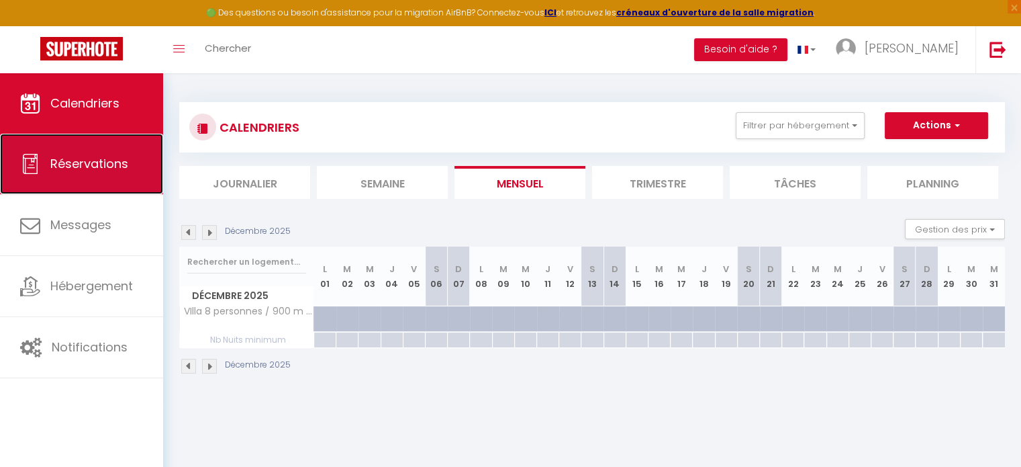
click at [104, 173] on link "Réservations" at bounding box center [81, 164] width 163 height 60
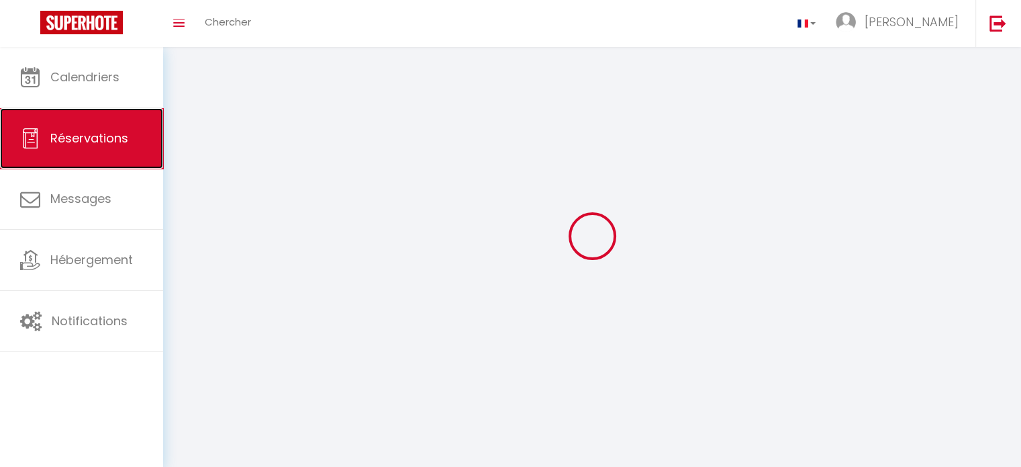
click at [50, 164] on link "Réservations" at bounding box center [81, 138] width 163 height 60
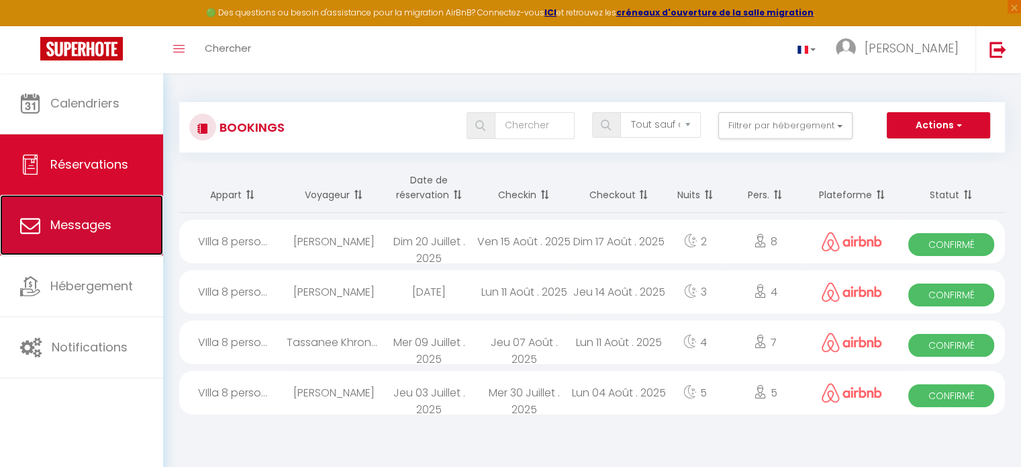
click at [78, 218] on span "Messages" at bounding box center [80, 224] width 61 height 17
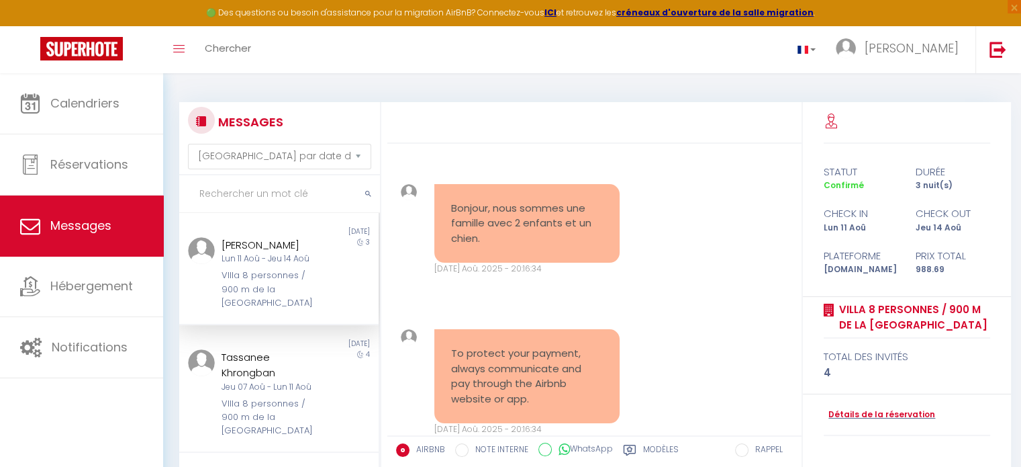
scroll to position [2662, 0]
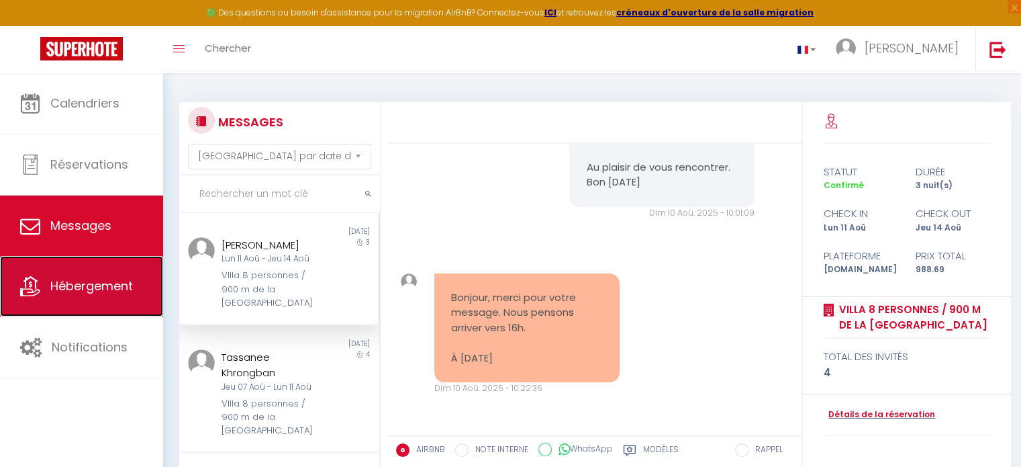
click at [69, 293] on span "Hébergement" at bounding box center [91, 285] width 83 height 17
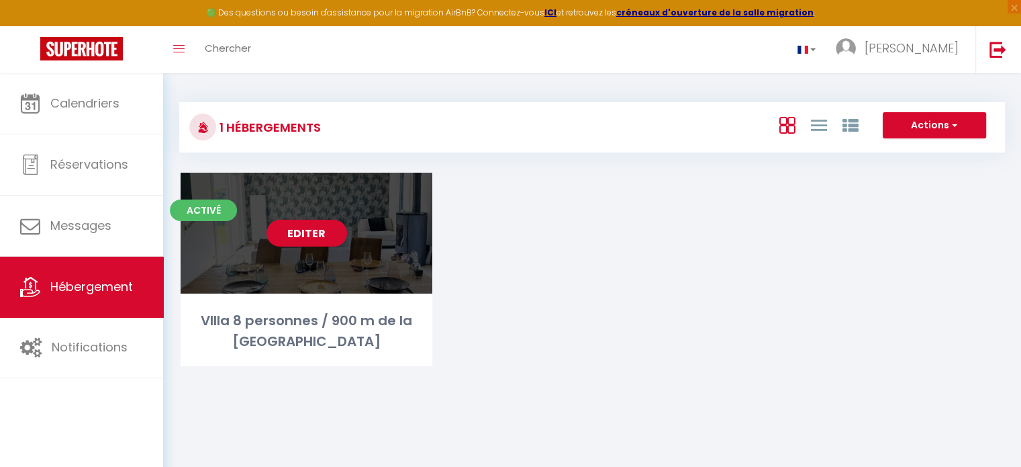
click at [315, 236] on link "Editer" at bounding box center [306, 233] width 81 height 27
select select "3"
select select "2"
select select "1"
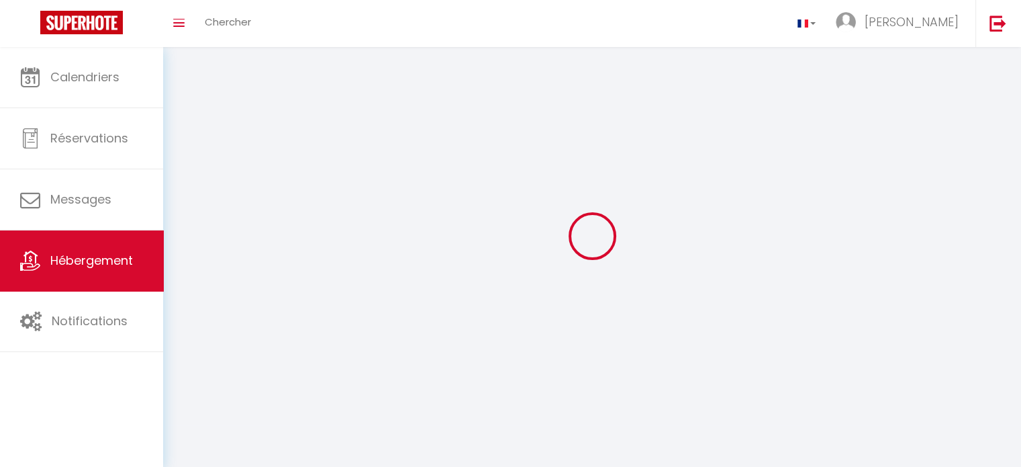
select select
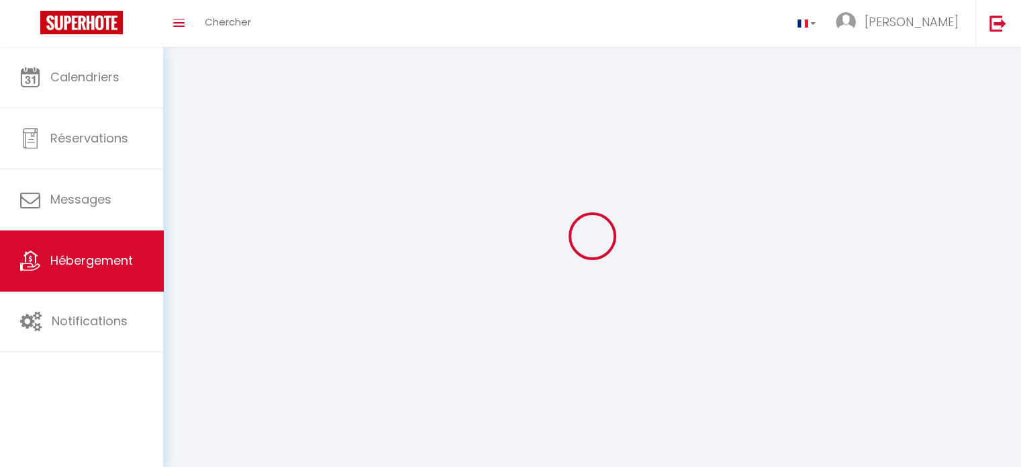
select select
checkbox input "false"
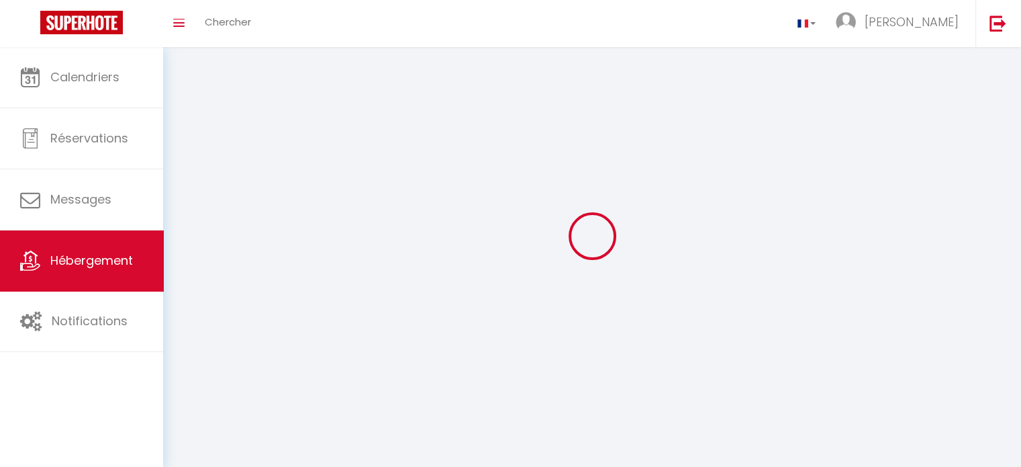
select select
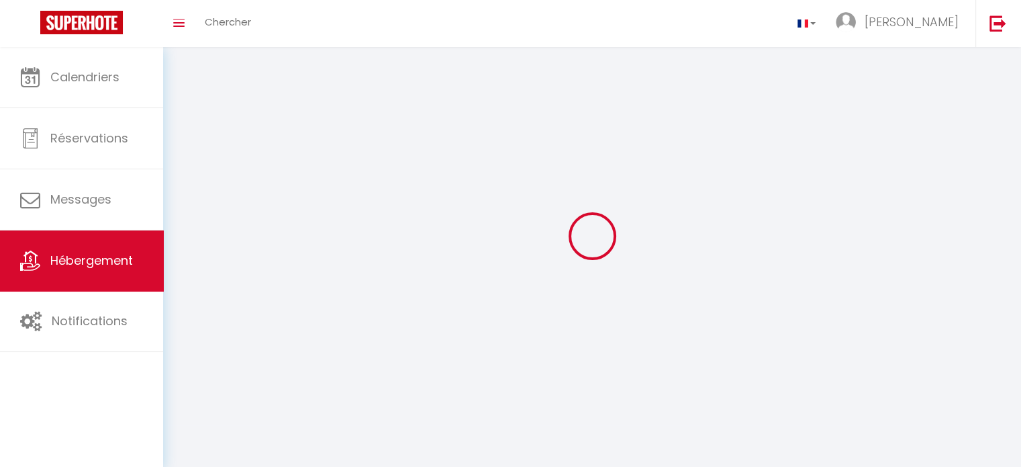
select select
checkbox input "false"
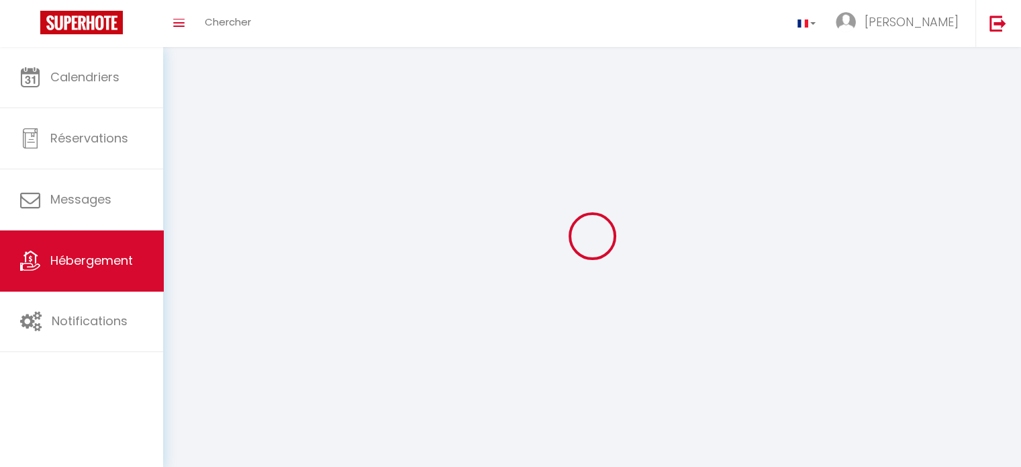
checkbox input "false"
select select
select select "1"
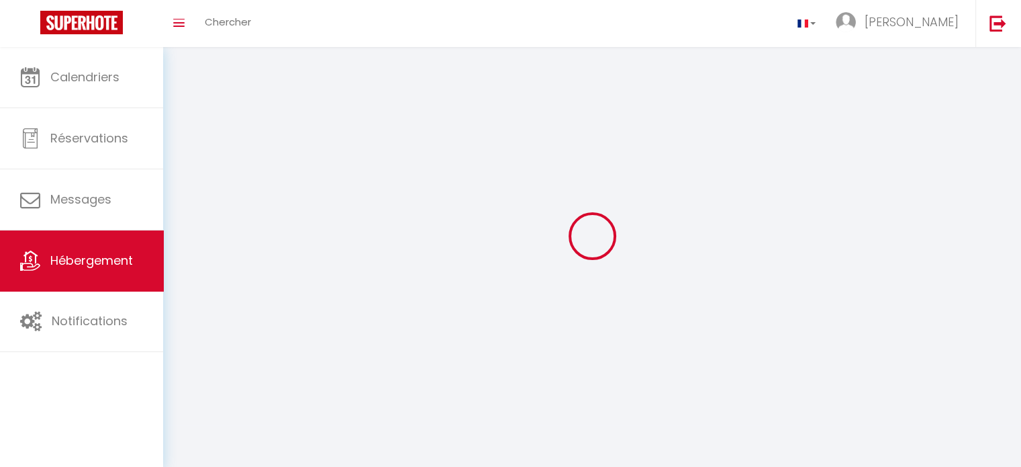
select select "28"
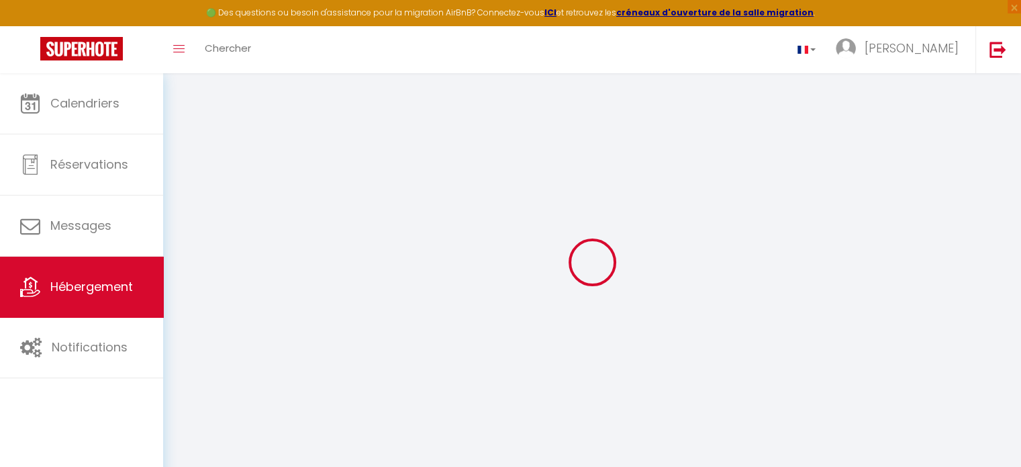
select select
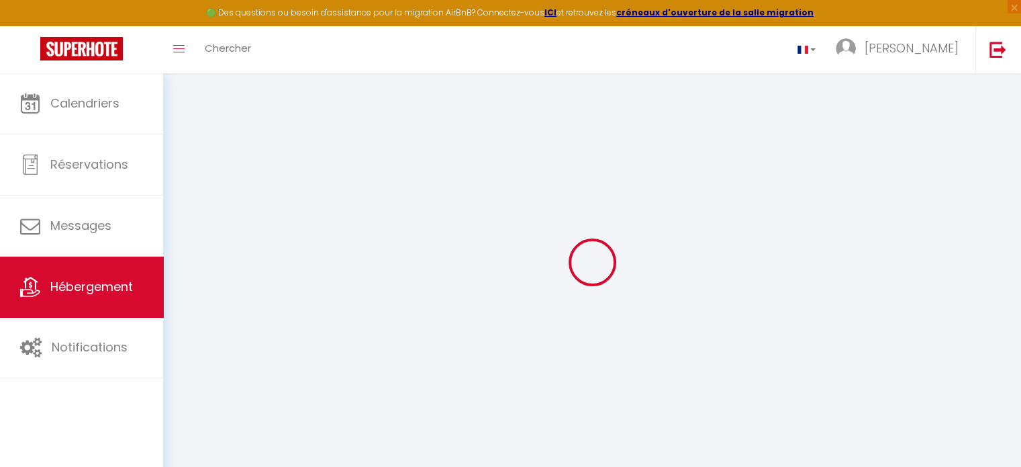
select select
checkbox input "false"
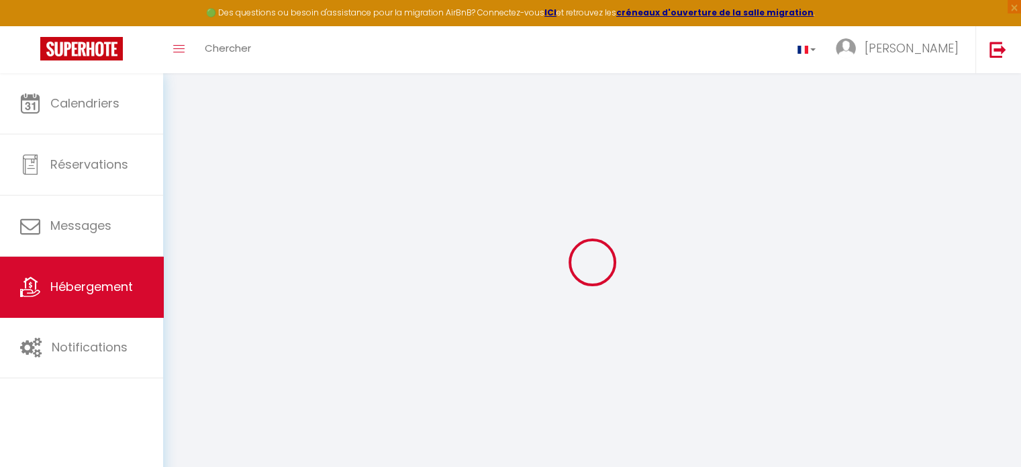
select select
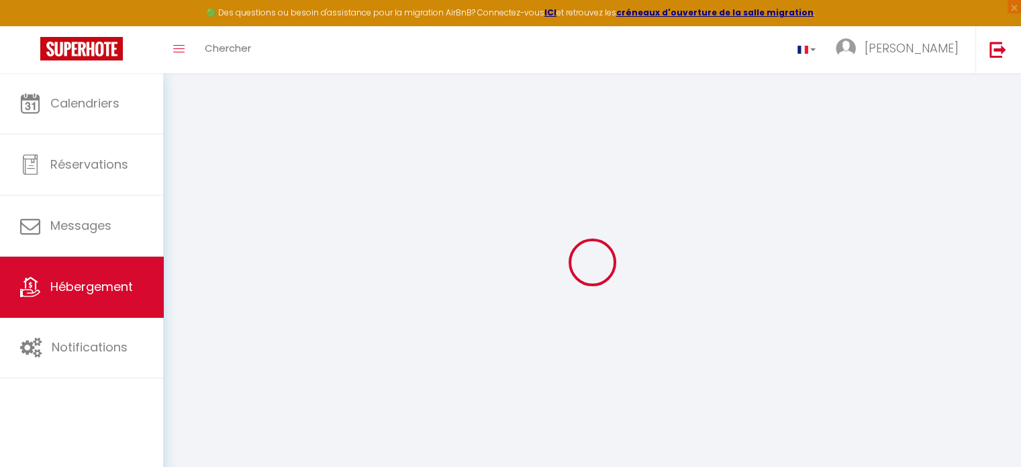
select select
checkbox input "false"
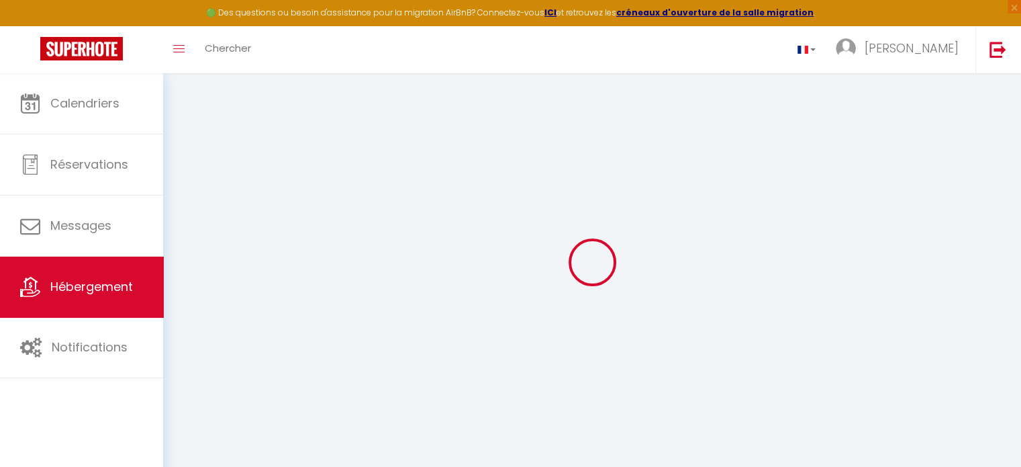
checkbox input "false"
select select
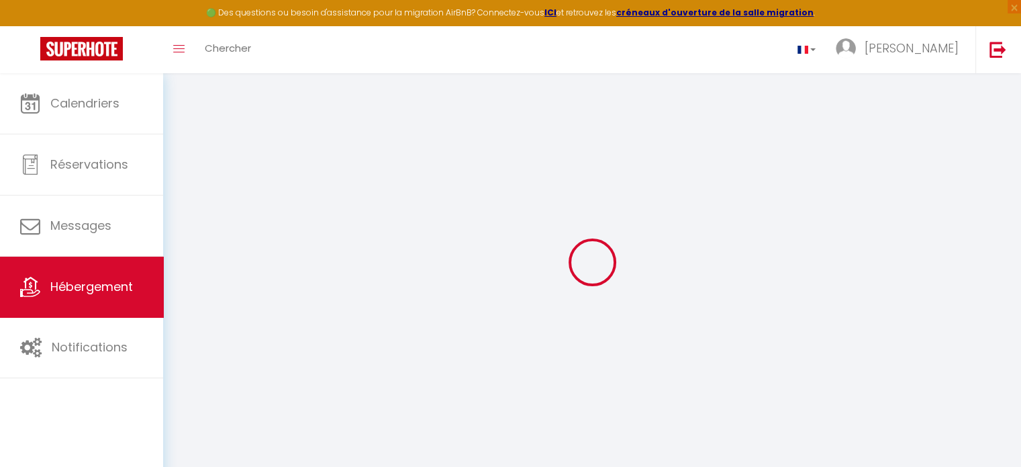
select select
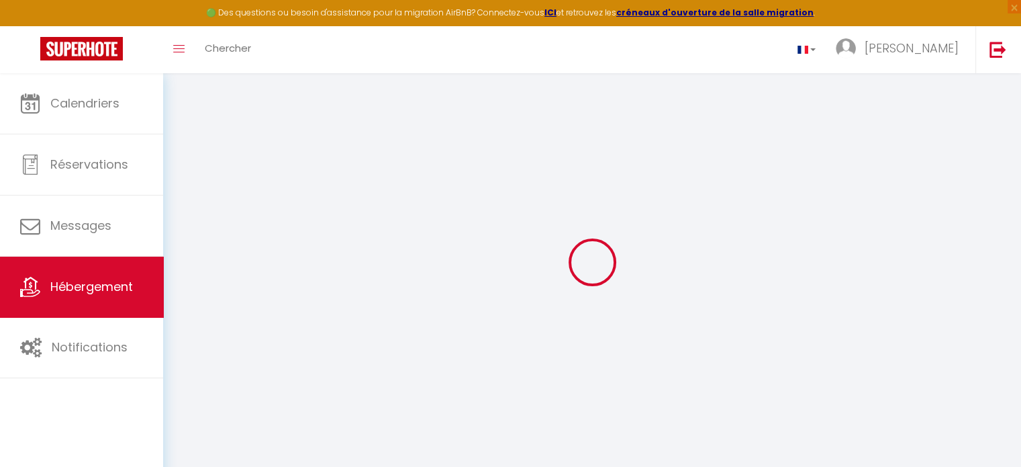
checkbox input "false"
select select
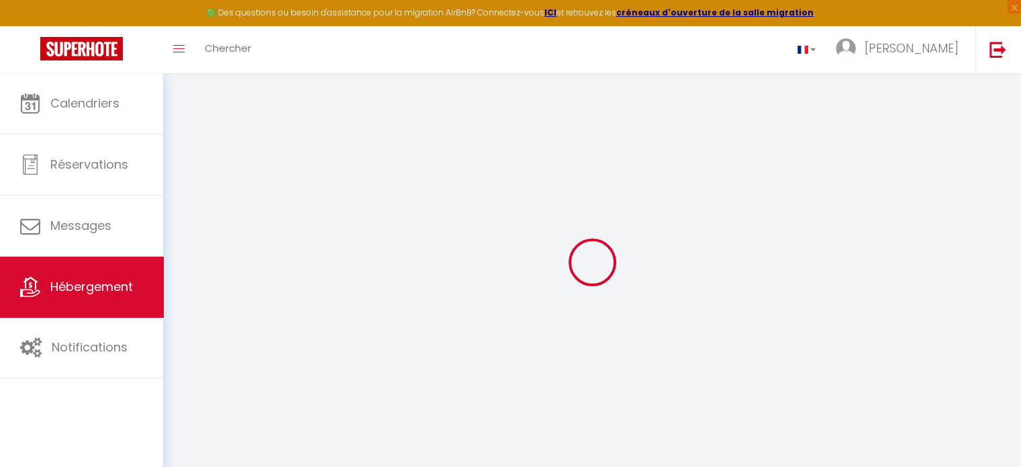
select select
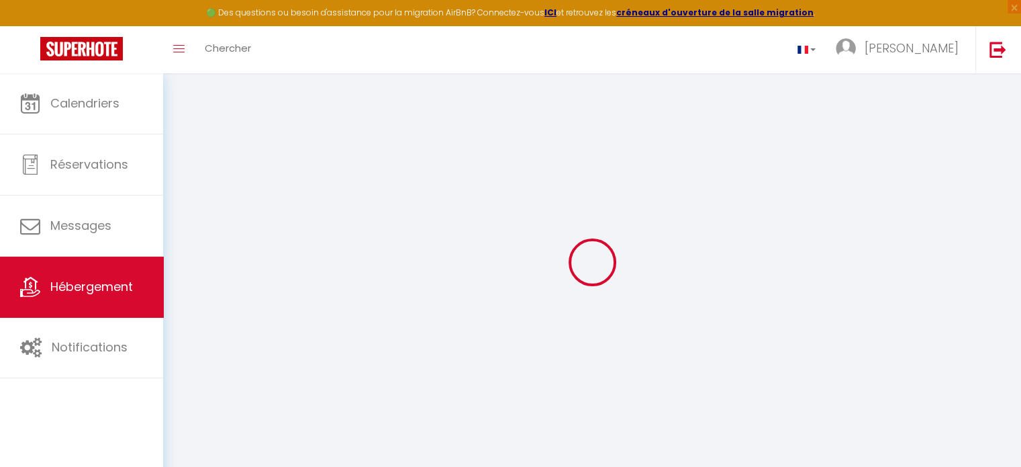
select select
checkbox input "false"
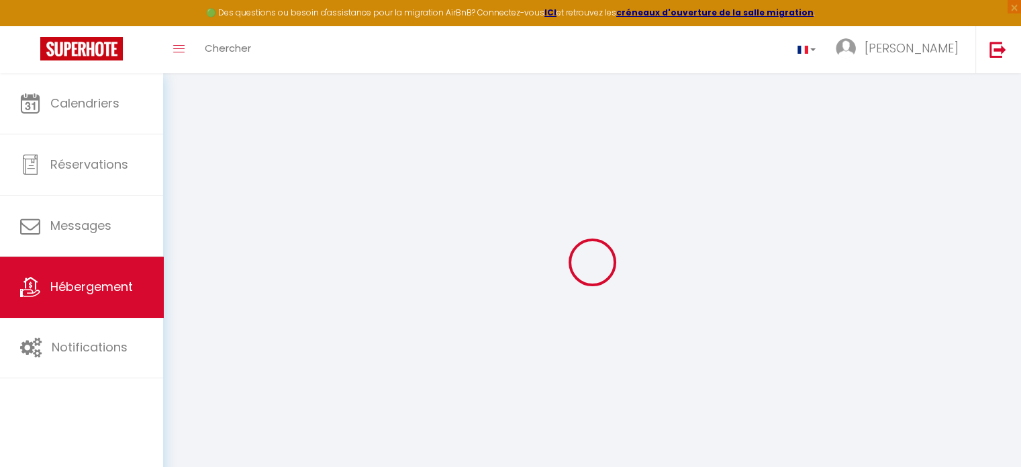
checkbox input "false"
select select
type input "VIlla 8 personnes / 900 m de la mer du prieuré"
type input "Aline"
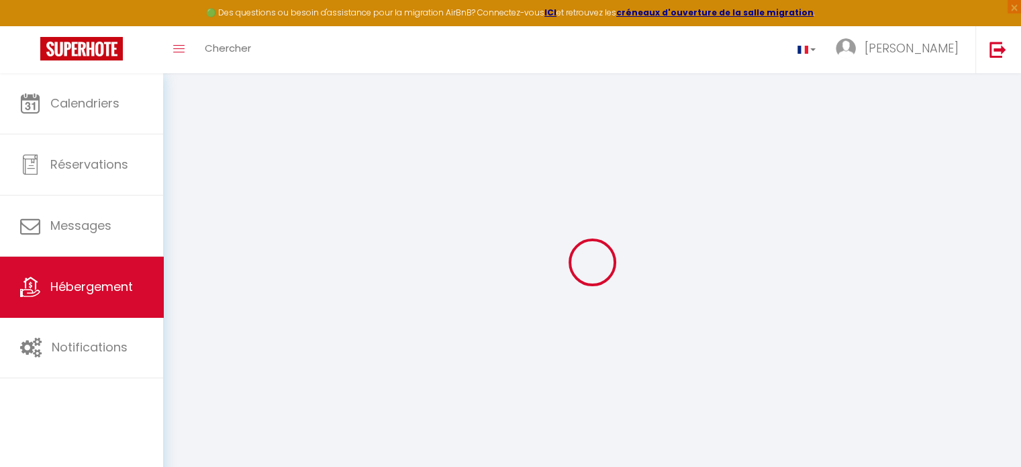
type input "Le Bohec"
type input "8 rue punta Arenas"
type input "35800"
type input "Dinard"
select select "secondary_units"
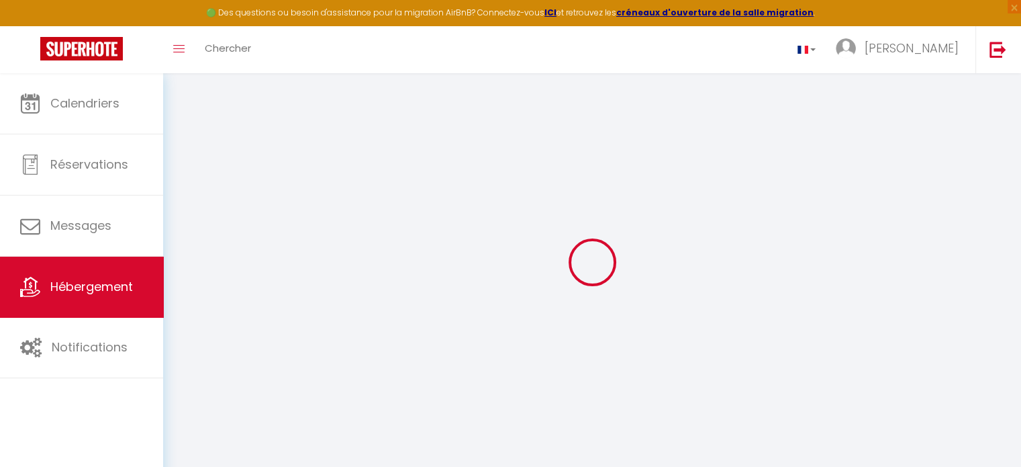
select select
select select "8"
select select "4"
select select "3"
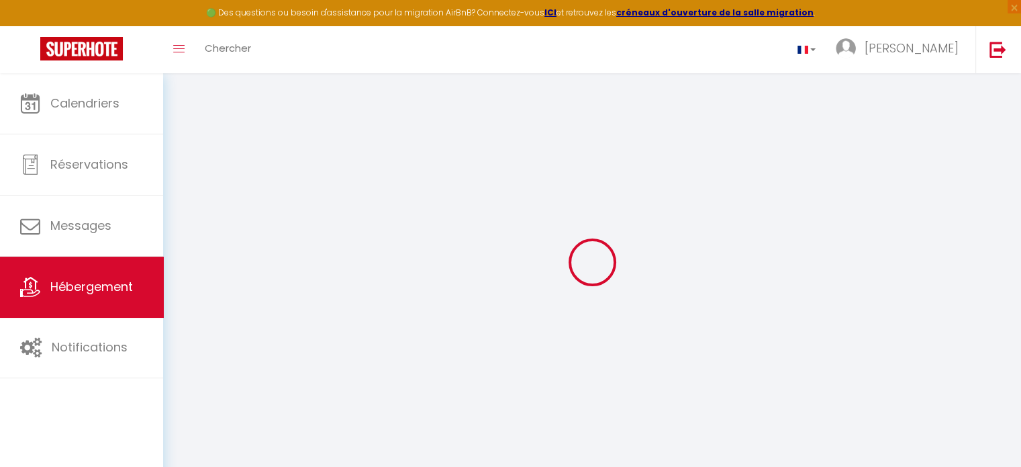
type input "225"
type input "67"
type input "145"
type input "2.88"
type input "1000"
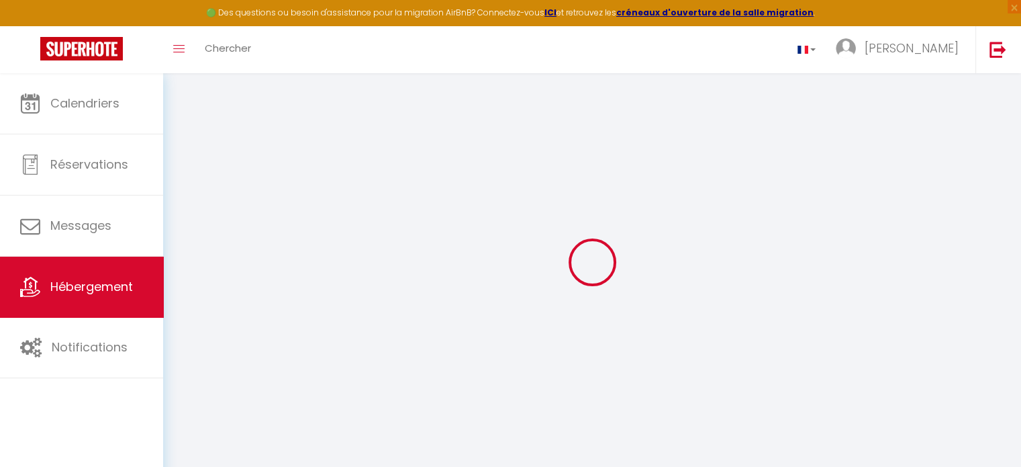
select select
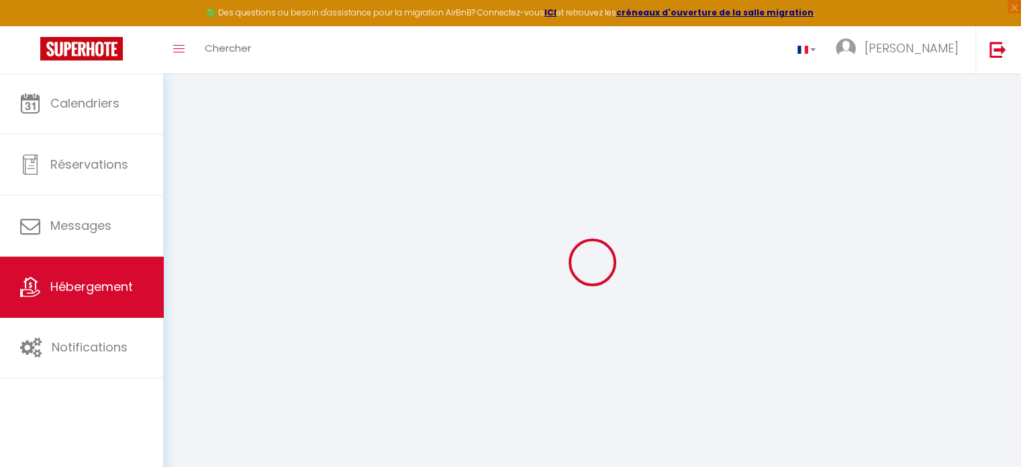
type input "8 rue punta arenas"
type input "35800"
type input "DInard"
type input "[PERSON_NAME][EMAIL_ADDRESS][DOMAIN_NAME]"
select select
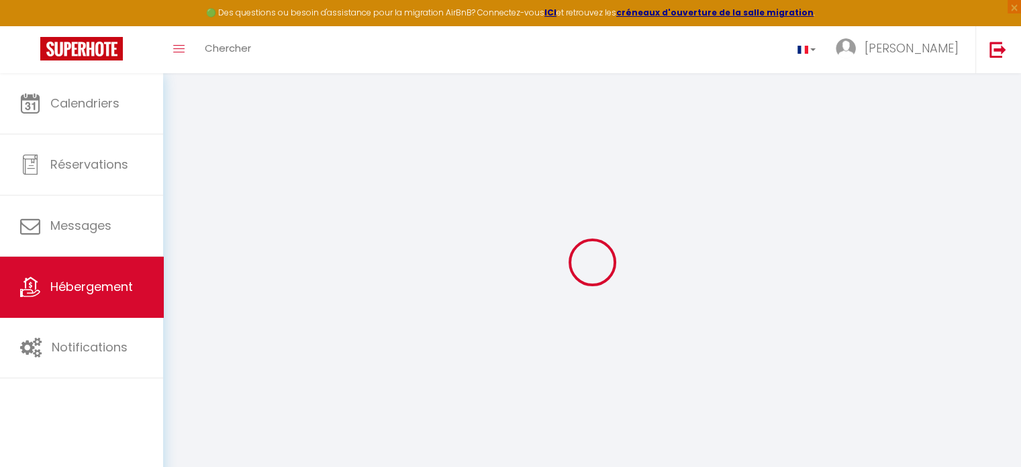
checkbox input "true"
checkbox input "false"
select select
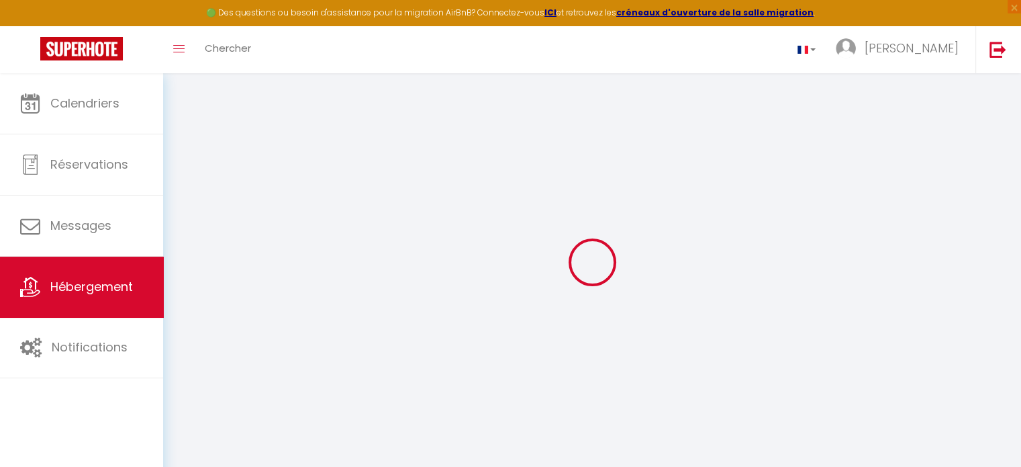
select select
type input "22"
type input "145"
type input "0"
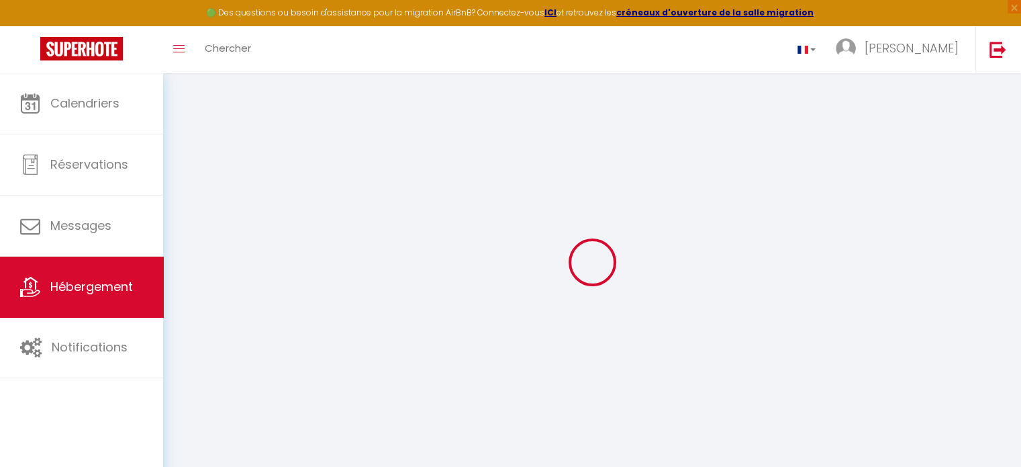
type input "0"
select select
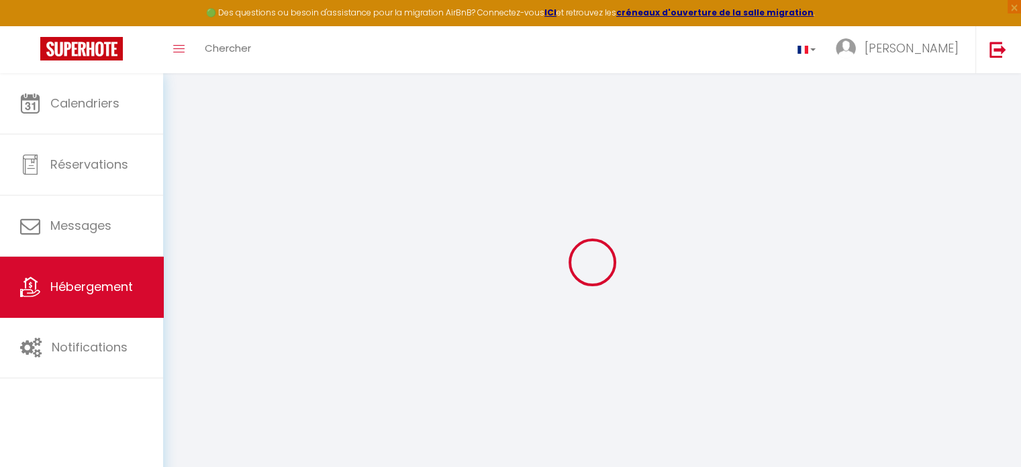
select select
checkbox input "true"
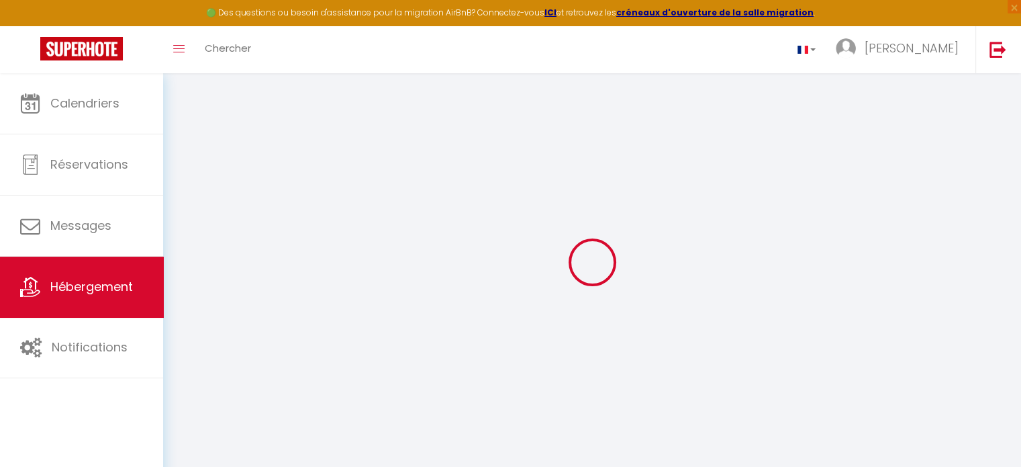
checkbox input "true"
checkbox input "false"
select select
checkbox input "true"
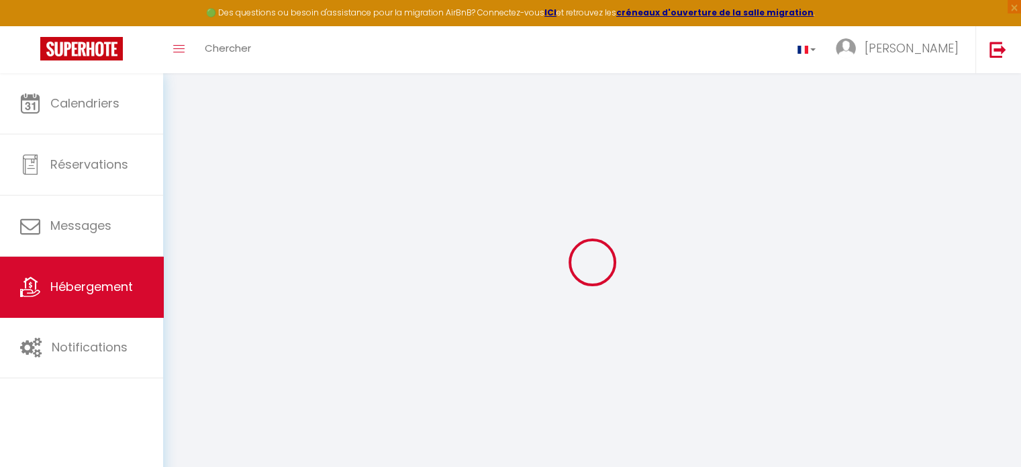
checkbox input "true"
checkbox input "false"
select select "16:00"
select select "11:00"
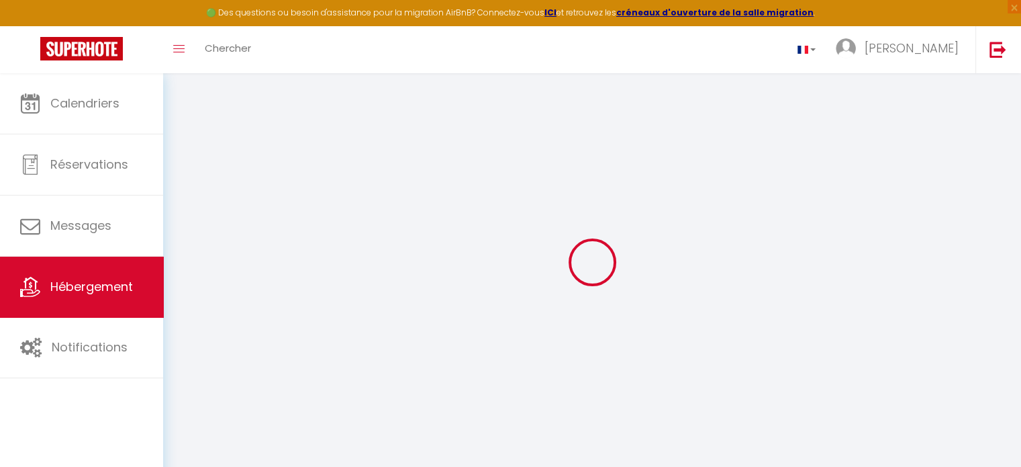
select select "11:00"
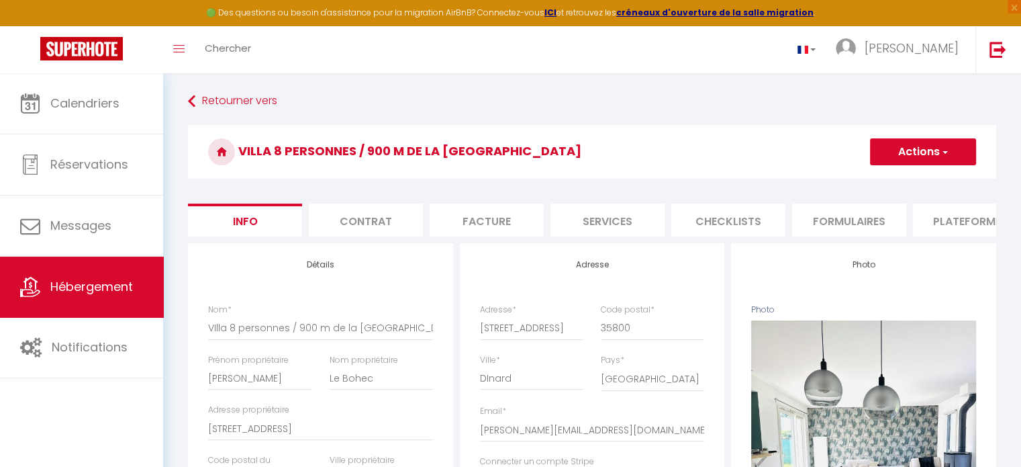
click at [962, 221] on li "Plateformes" at bounding box center [970, 219] width 114 height 33
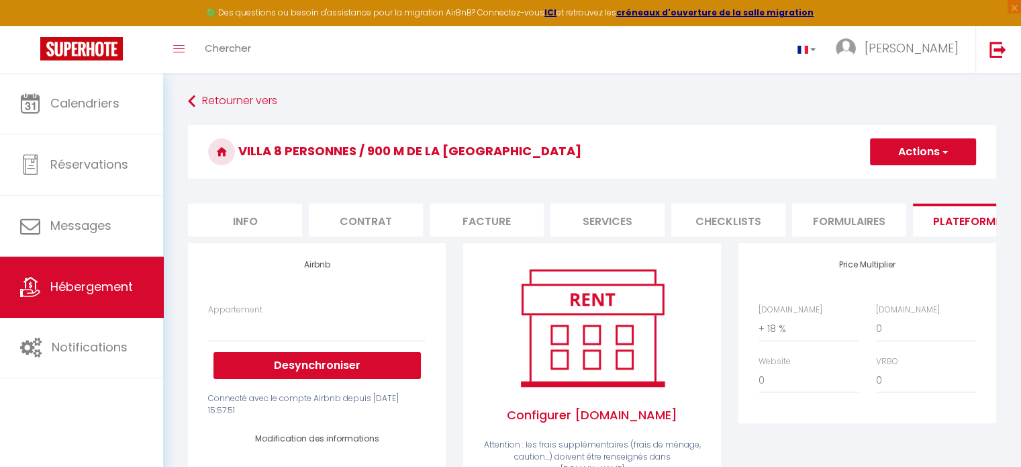
click at [843, 225] on li "Formulaires" at bounding box center [849, 219] width 114 height 33
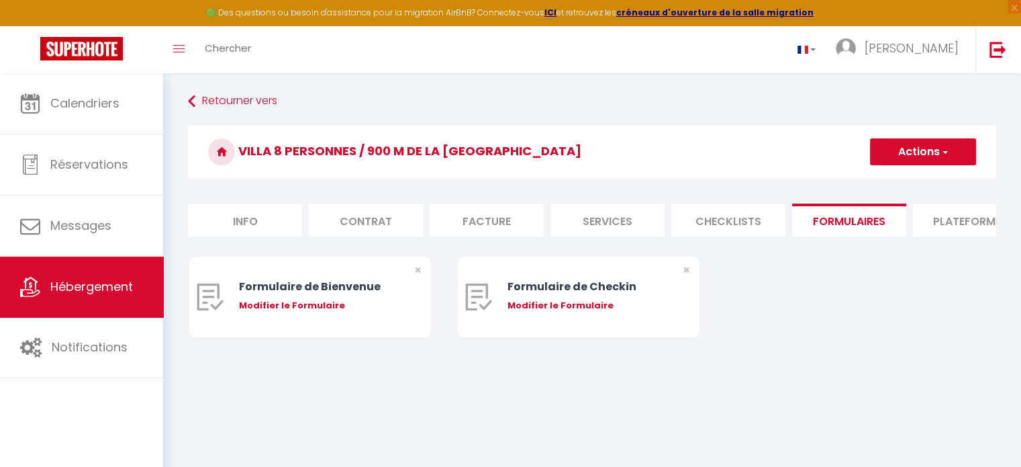
click at [739, 223] on li "Checklists" at bounding box center [728, 219] width 114 height 33
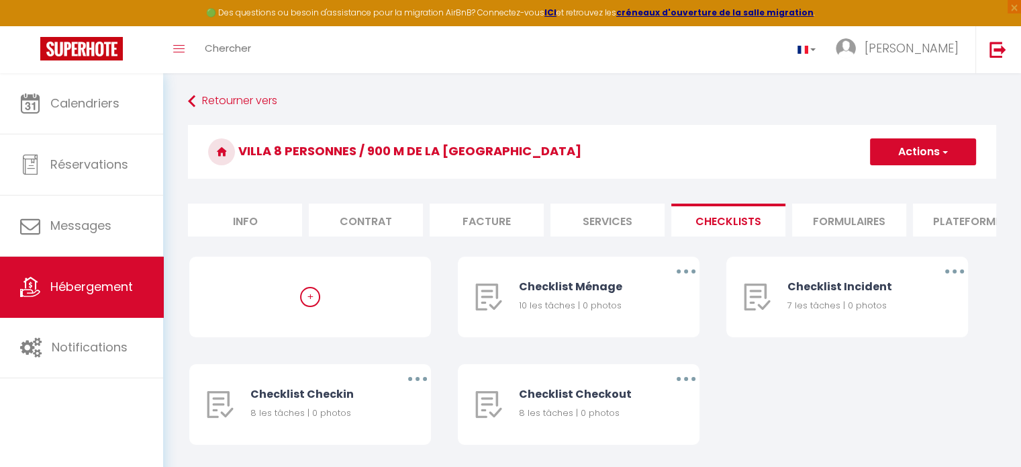
click at [603, 224] on li "Services" at bounding box center [607, 219] width 114 height 33
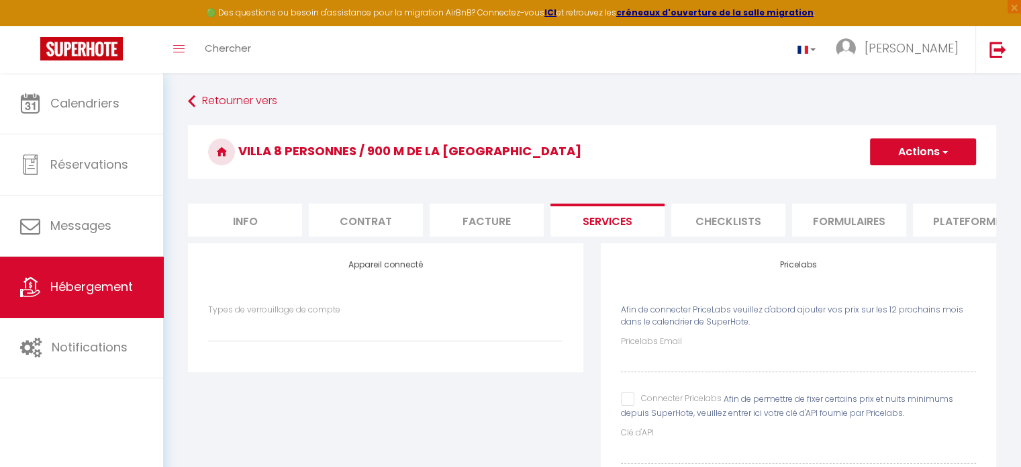
click at [517, 223] on li "Facture" at bounding box center [487, 219] width 114 height 33
